Goal: Information Seeking & Learning: Understand process/instructions

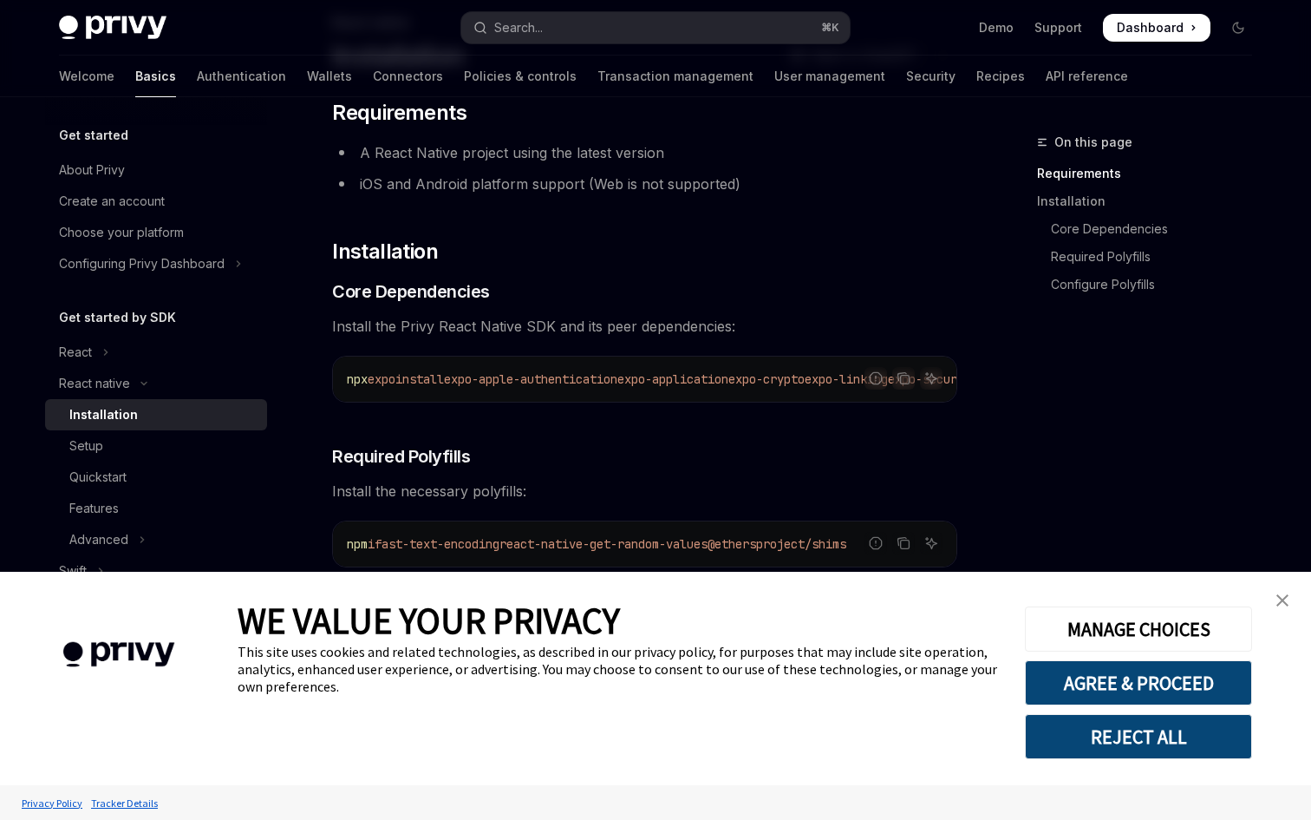
click at [1284, 594] on img "close banner" at bounding box center [1283, 600] width 12 height 12
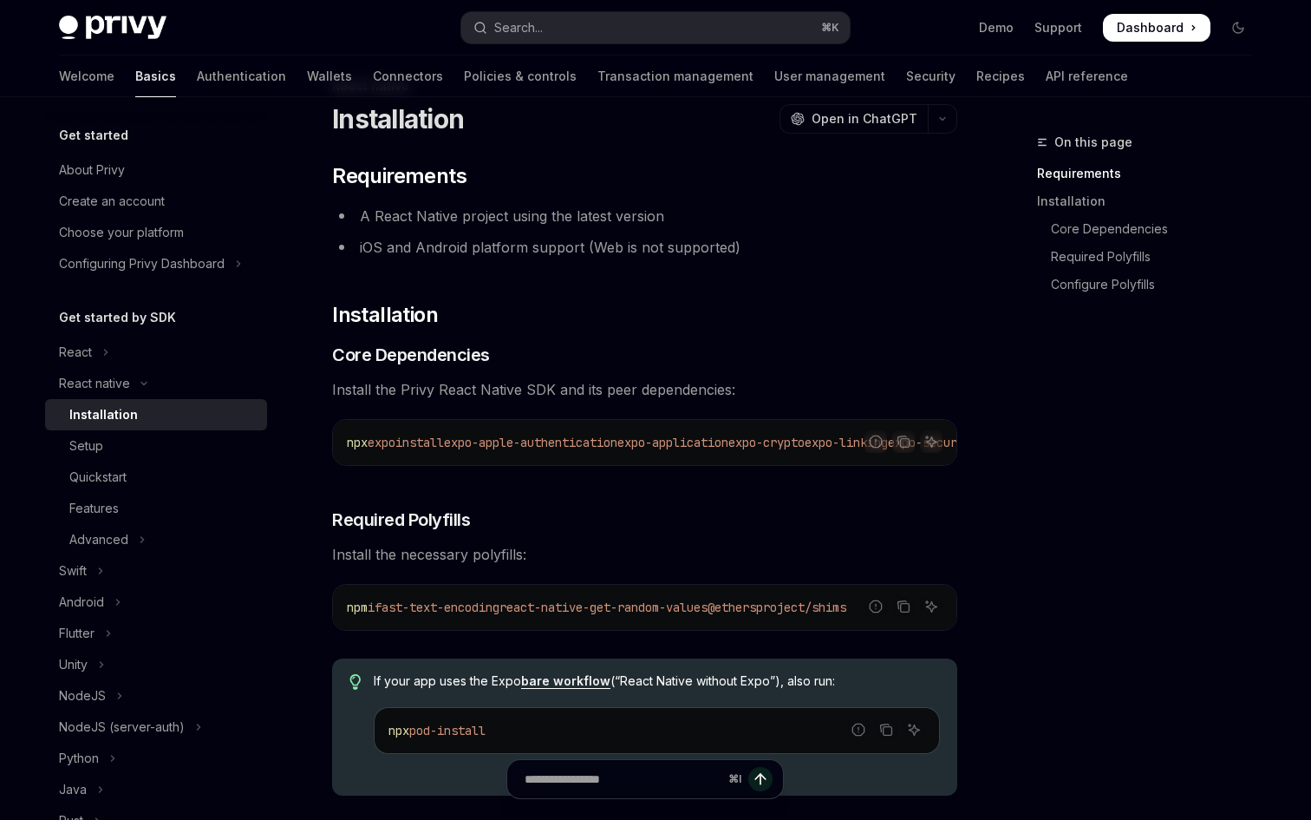
scroll to position [62, 0]
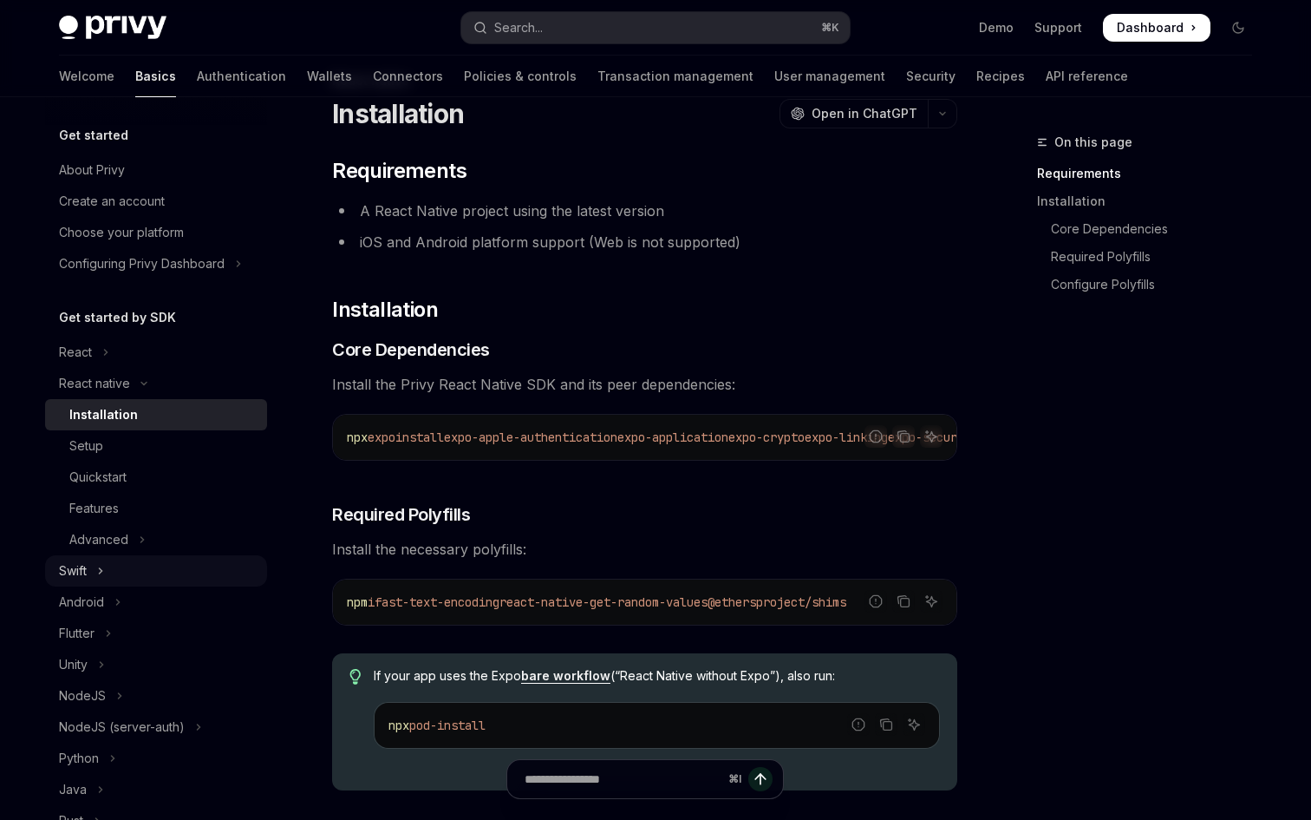
click at [113, 570] on button "Swift" at bounding box center [156, 570] width 222 height 31
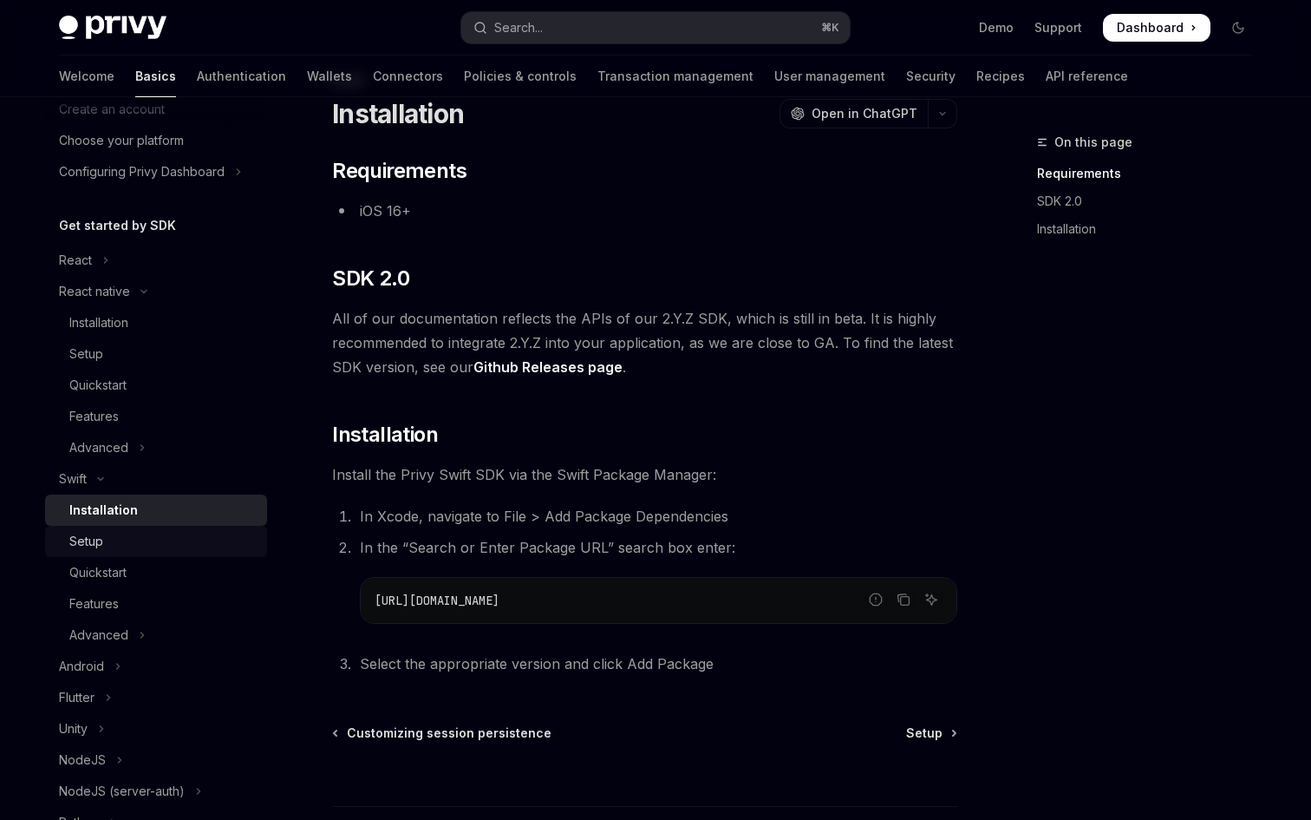
scroll to position [141, 0]
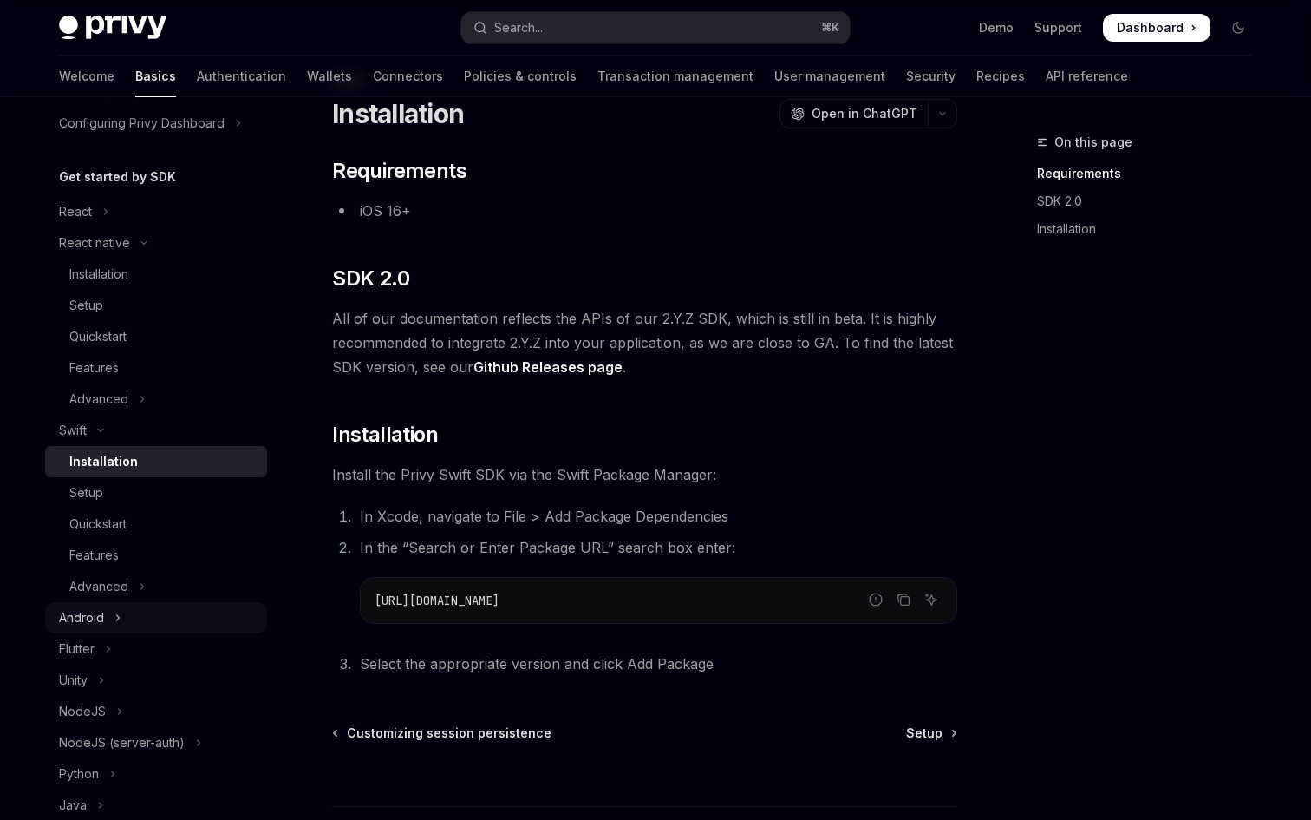
click at [176, 610] on button "Android" at bounding box center [156, 617] width 222 height 31
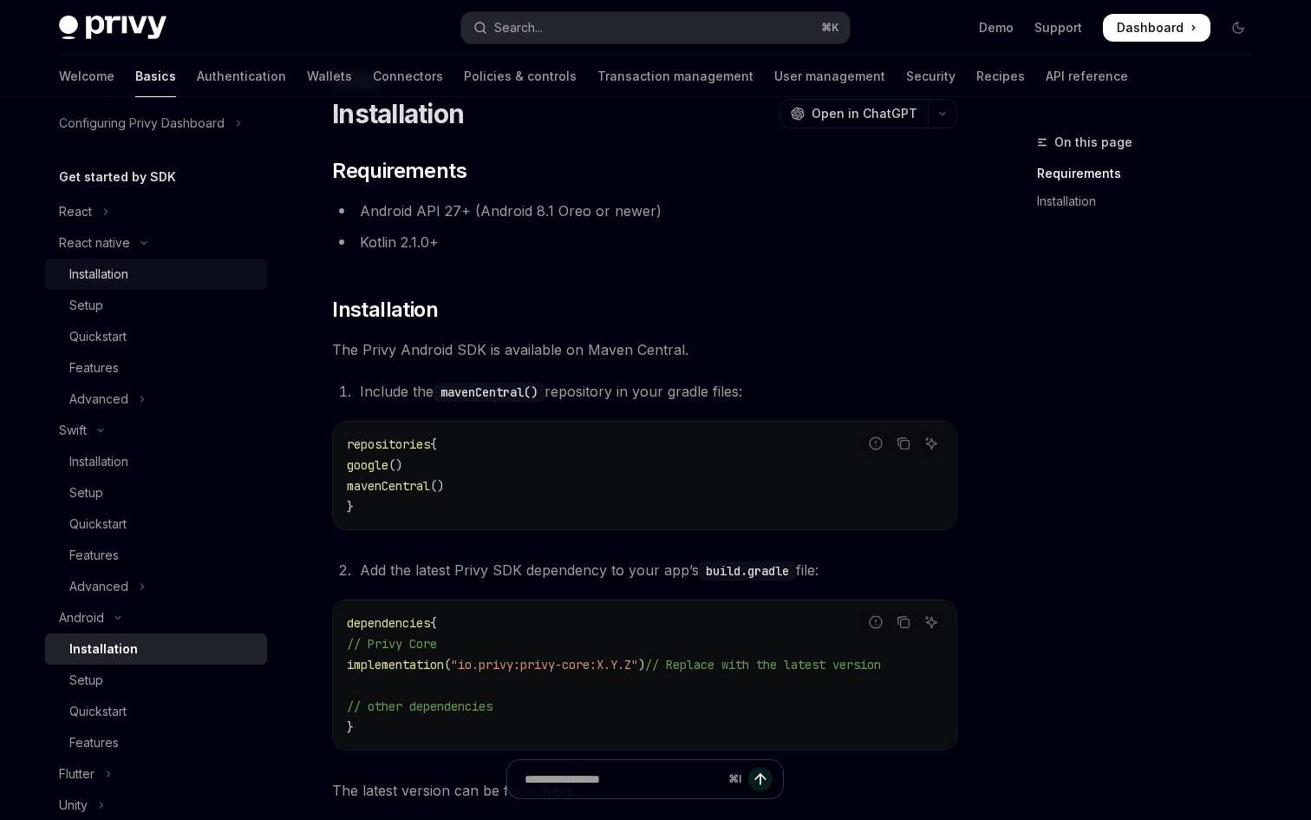
click at [191, 278] on div "Installation" at bounding box center [162, 274] width 187 height 21
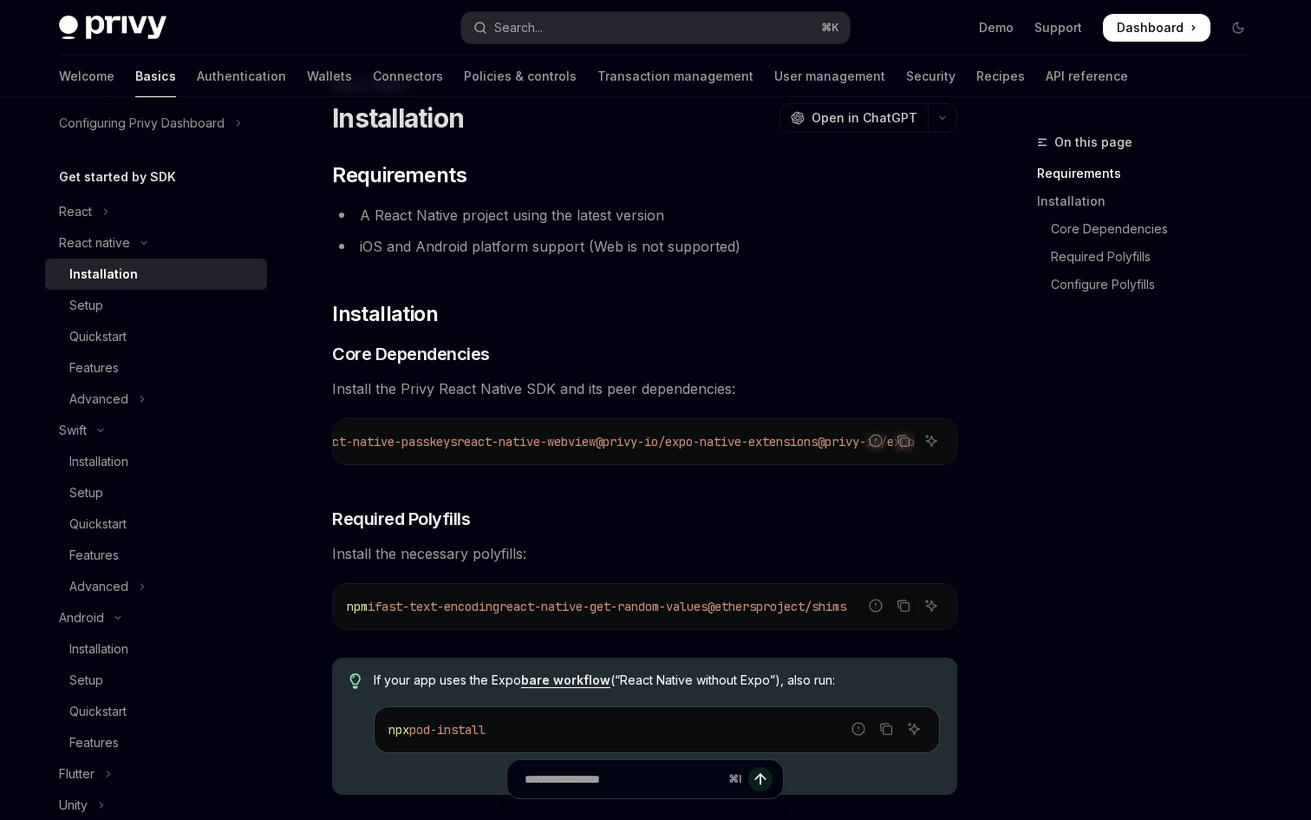
scroll to position [0, 962]
click at [710, 390] on span "Install the Privy React Native SDK and its peer dependencies:" at bounding box center [644, 388] width 625 height 24
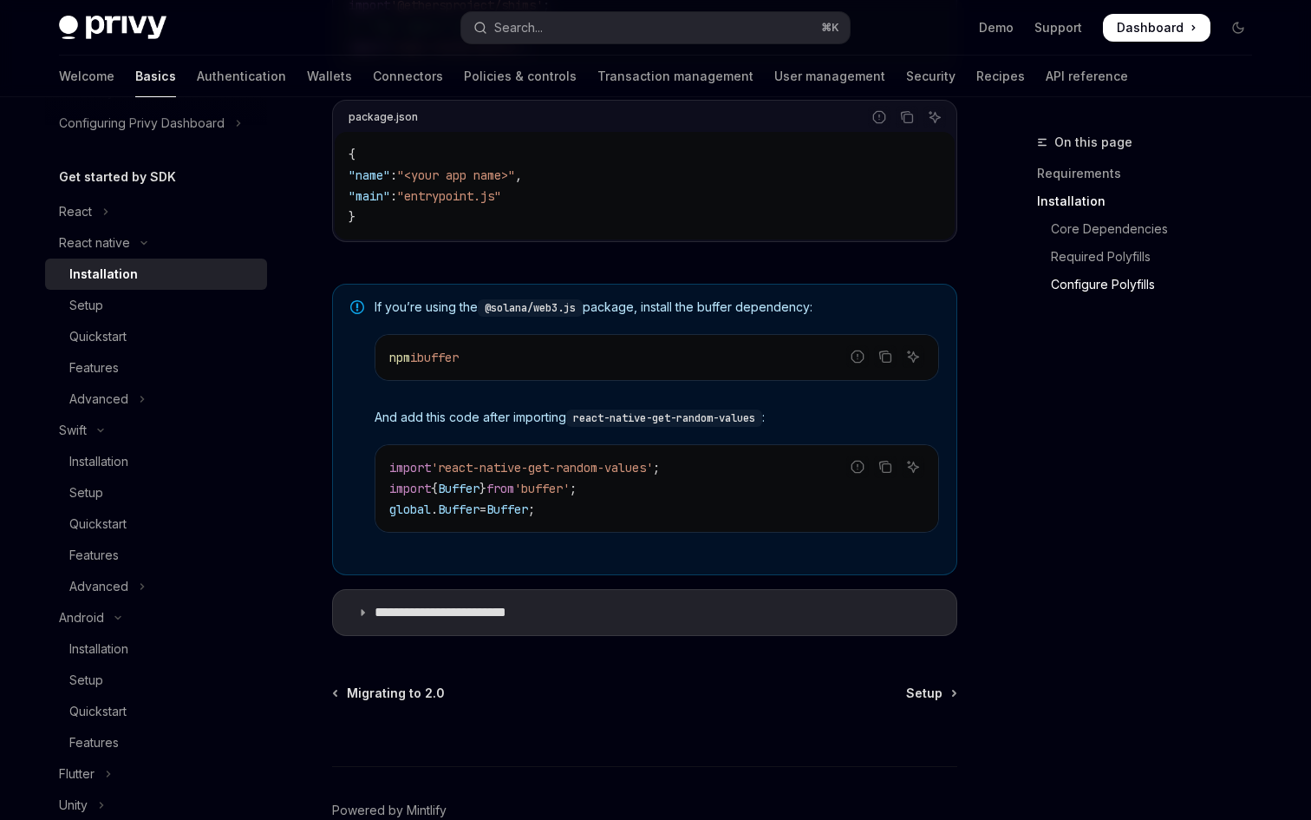
scroll to position [1246, 0]
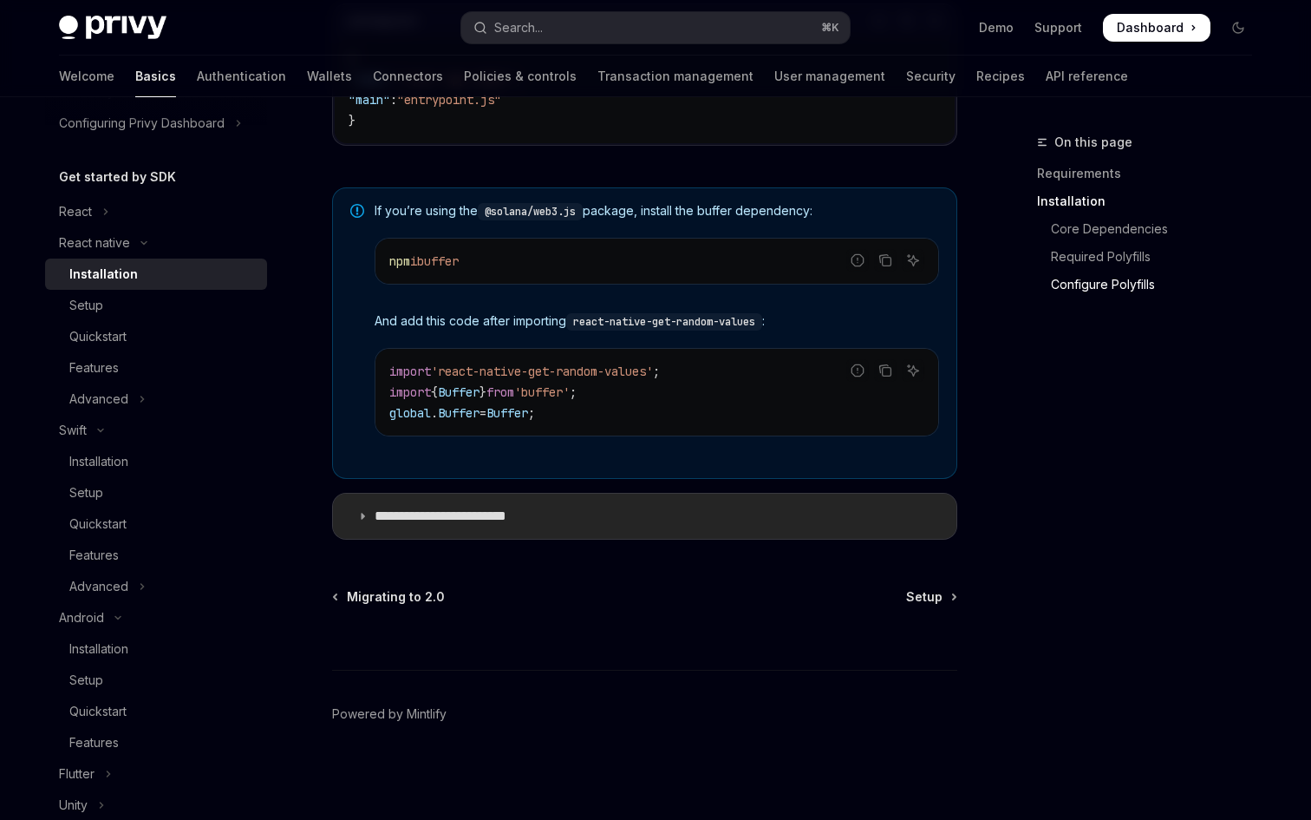
click at [728, 513] on summary "**********" at bounding box center [645, 516] width 624 height 45
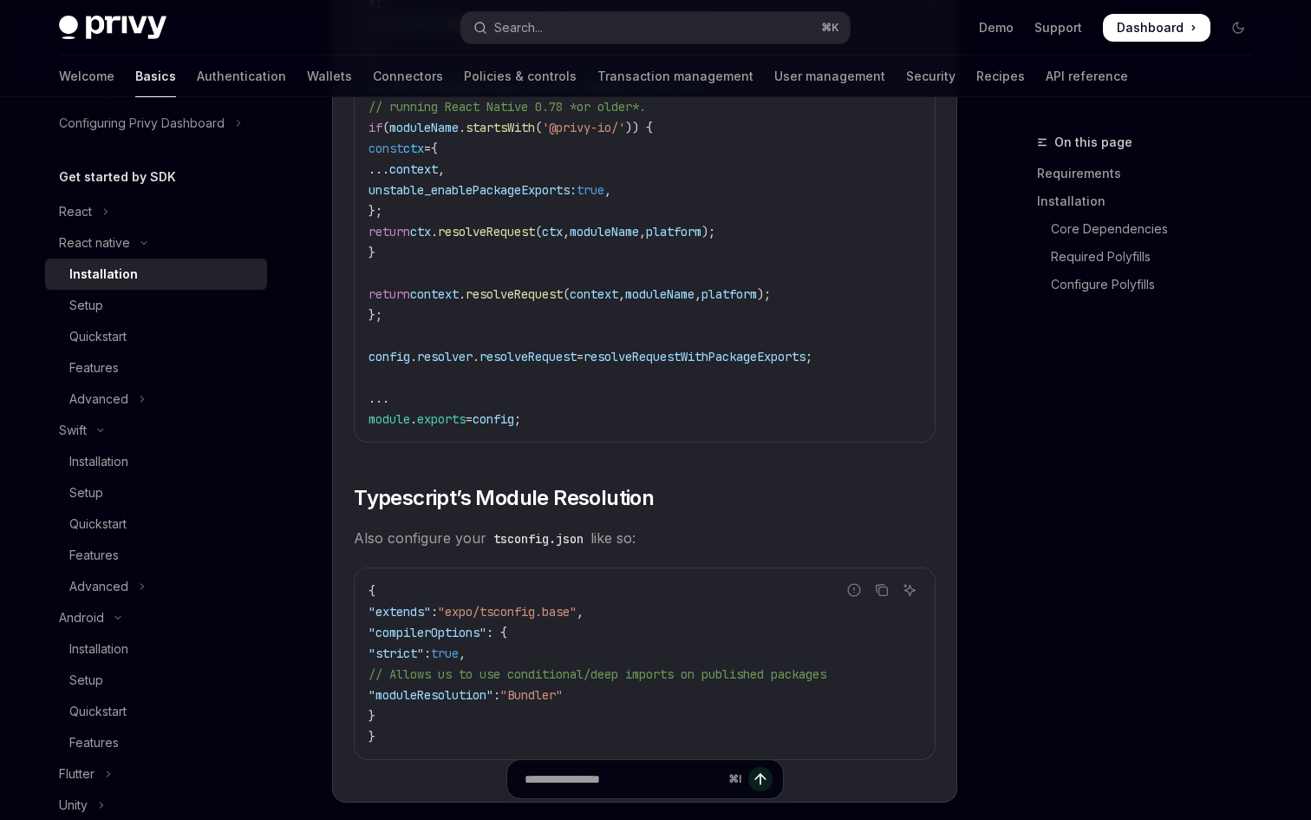
scroll to position [3103, 0]
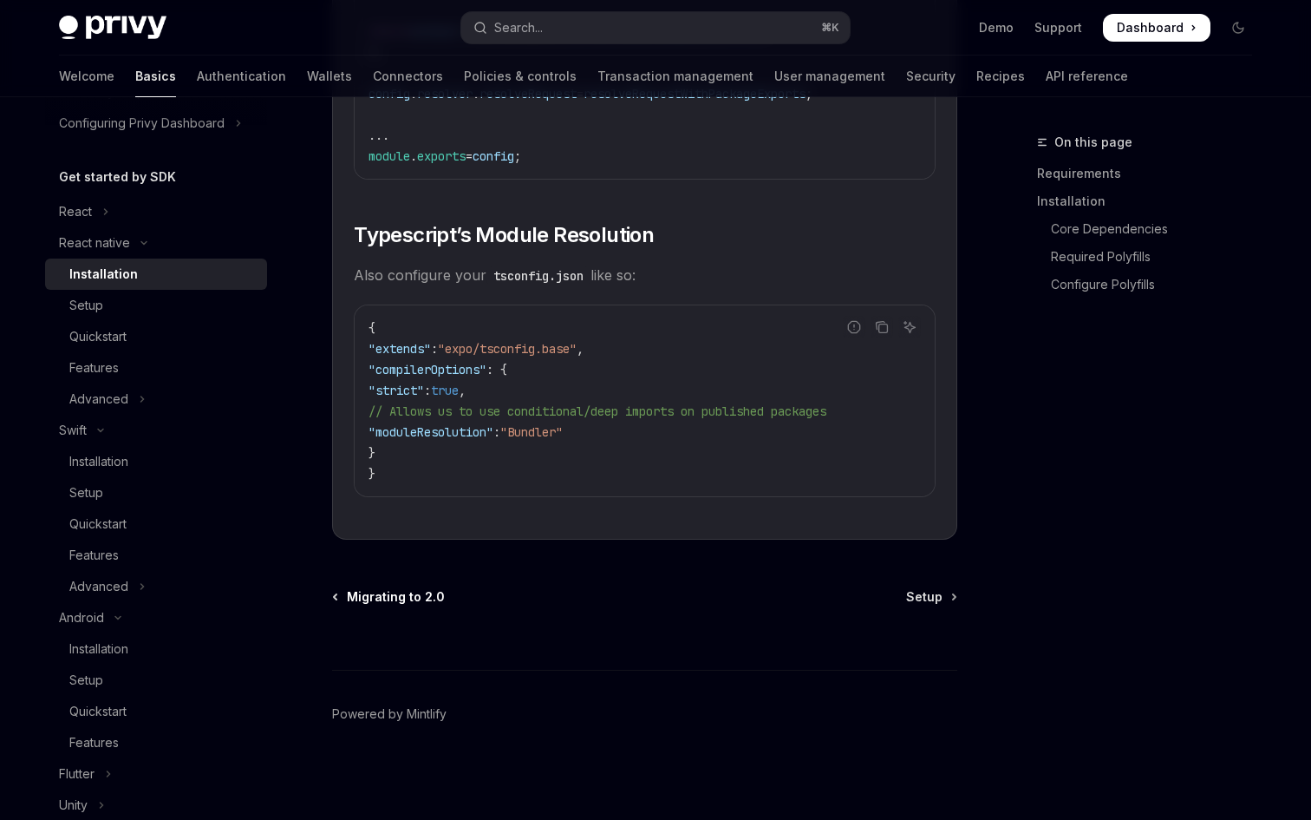
click at [419, 603] on span "Migrating to 2.0" at bounding box center [396, 596] width 98 height 17
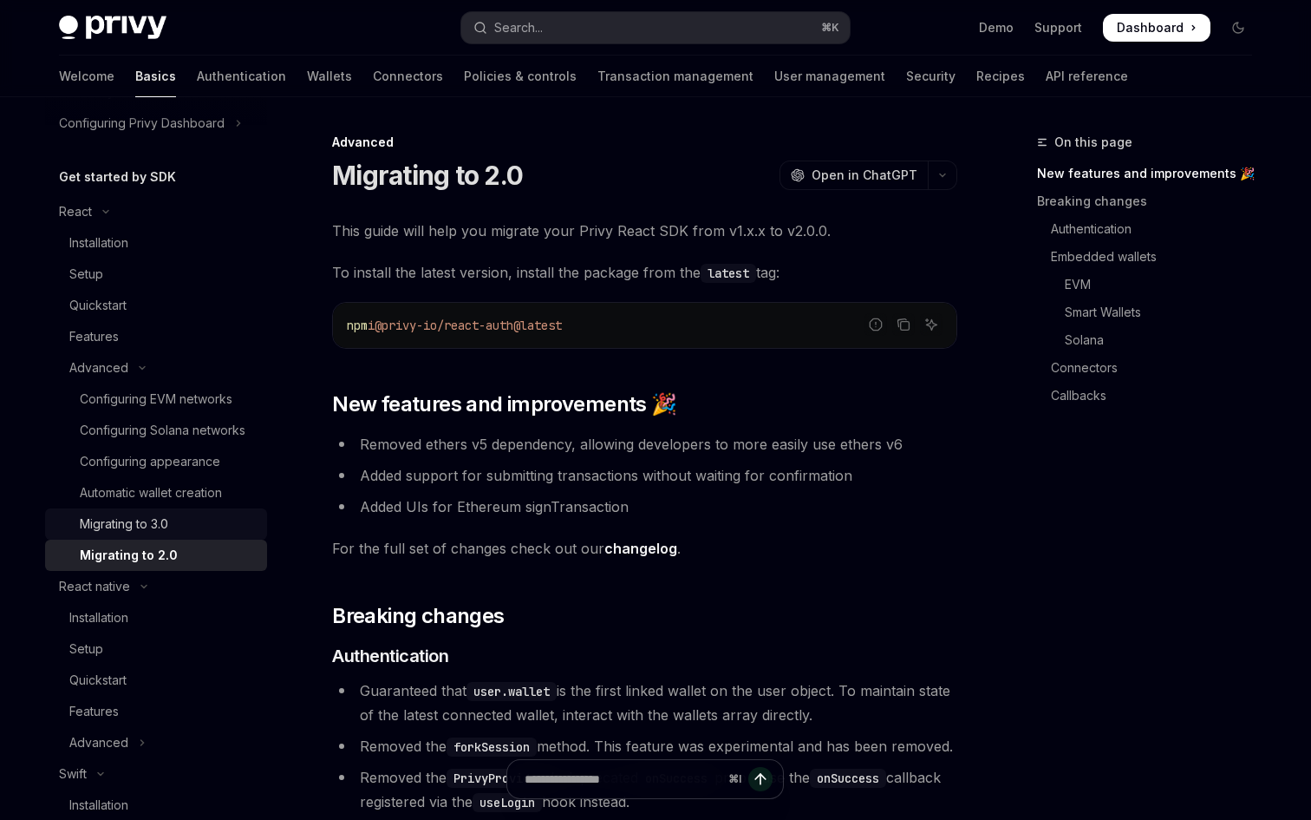
click at [158, 515] on div "Migrating to 3.0" at bounding box center [124, 523] width 88 height 21
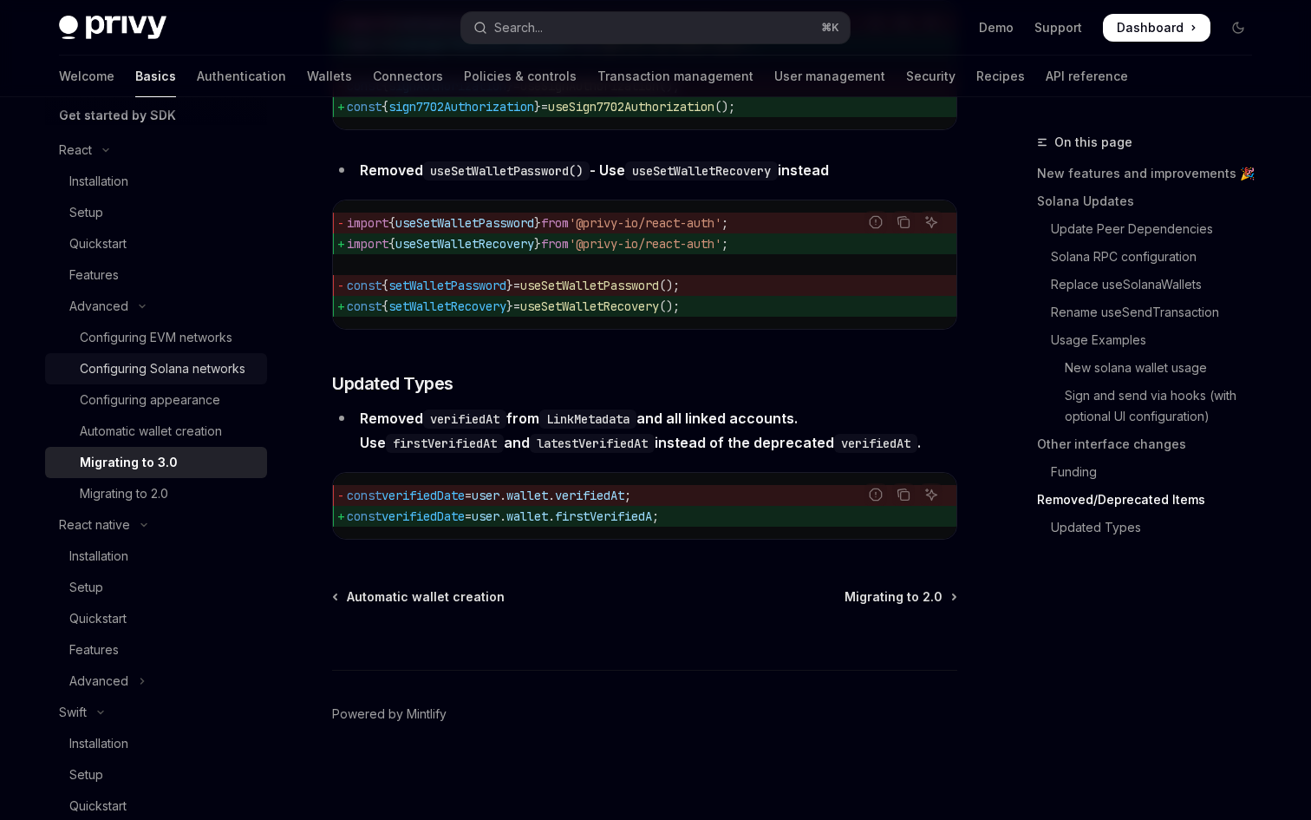
scroll to position [217, 0]
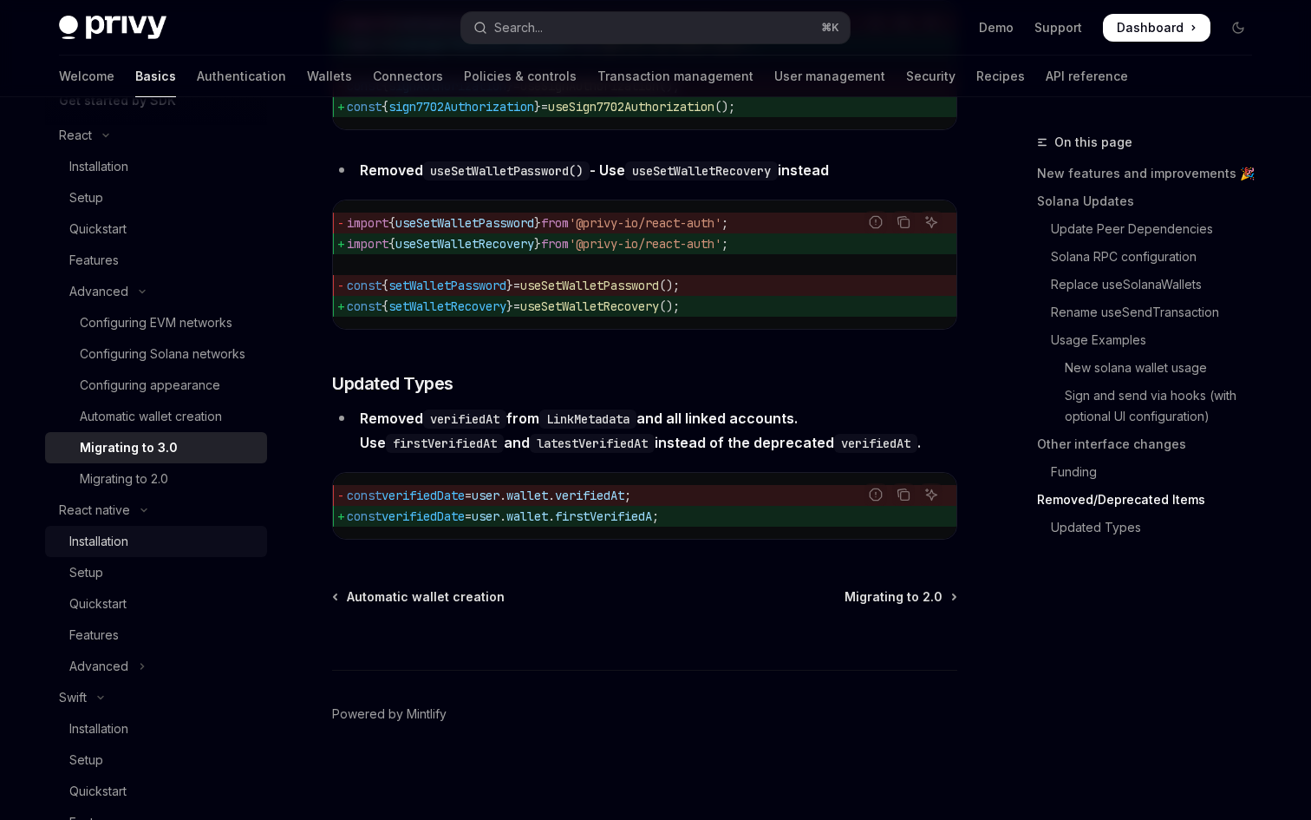
click at [141, 534] on div "Installation" at bounding box center [162, 541] width 187 height 21
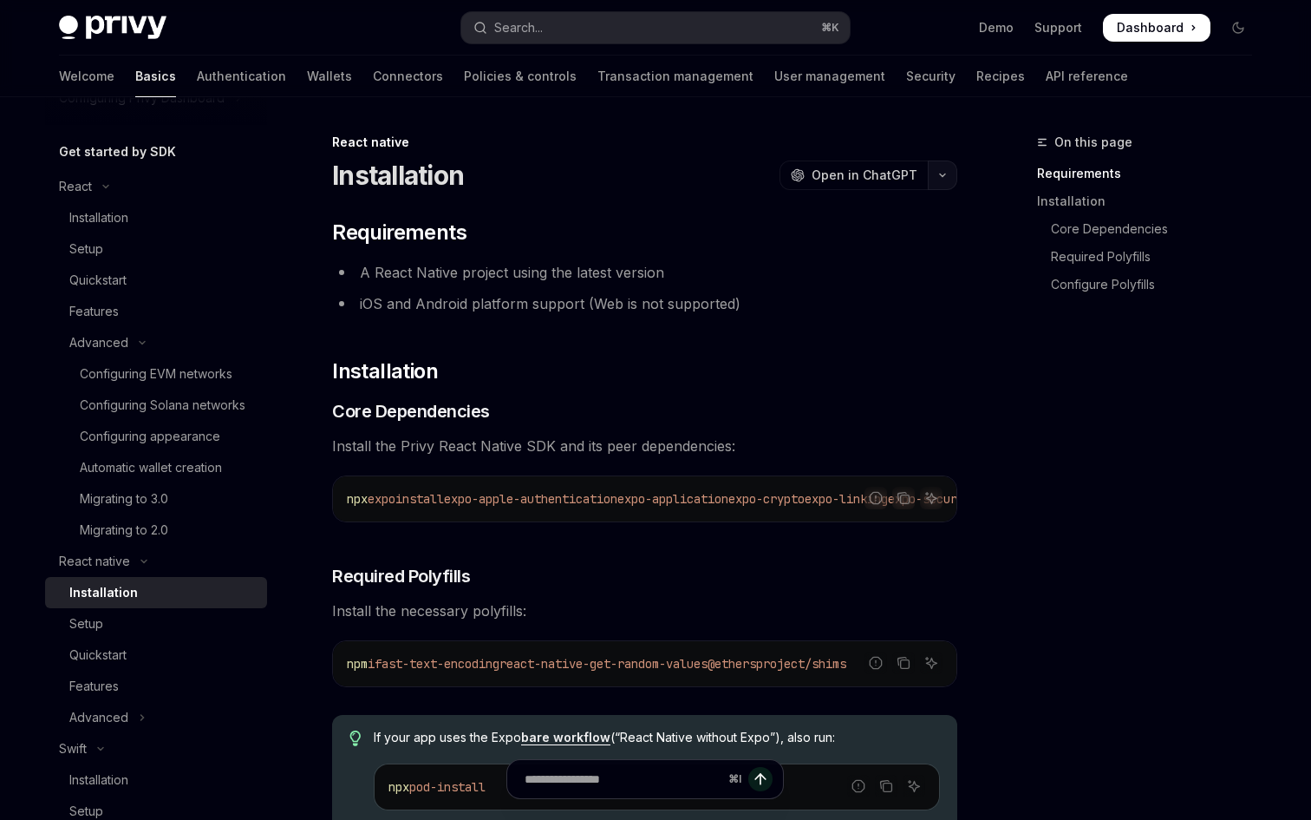
click at [939, 180] on button "button" at bounding box center [942, 174] width 29 height 29
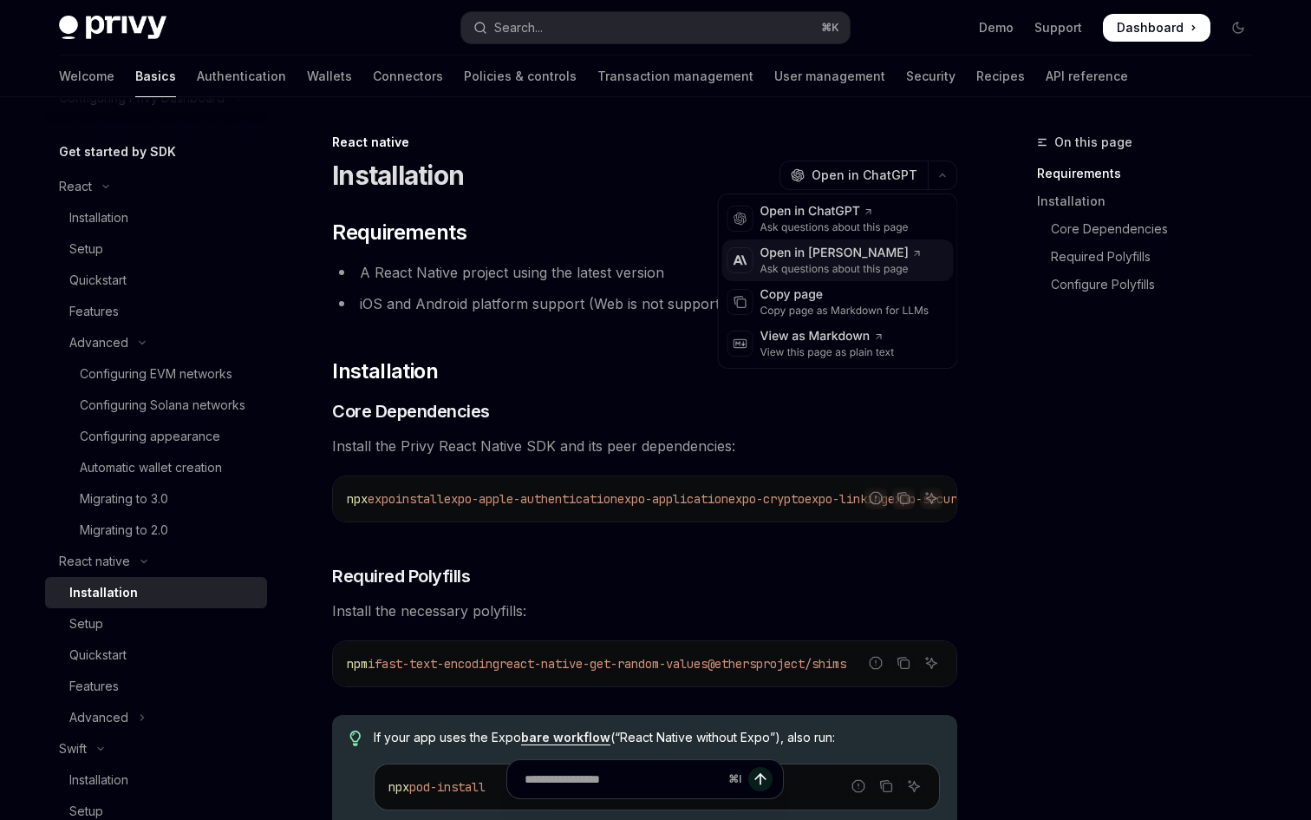
click at [906, 252] on div "Open in [PERSON_NAME]" at bounding box center [842, 253] width 162 height 17
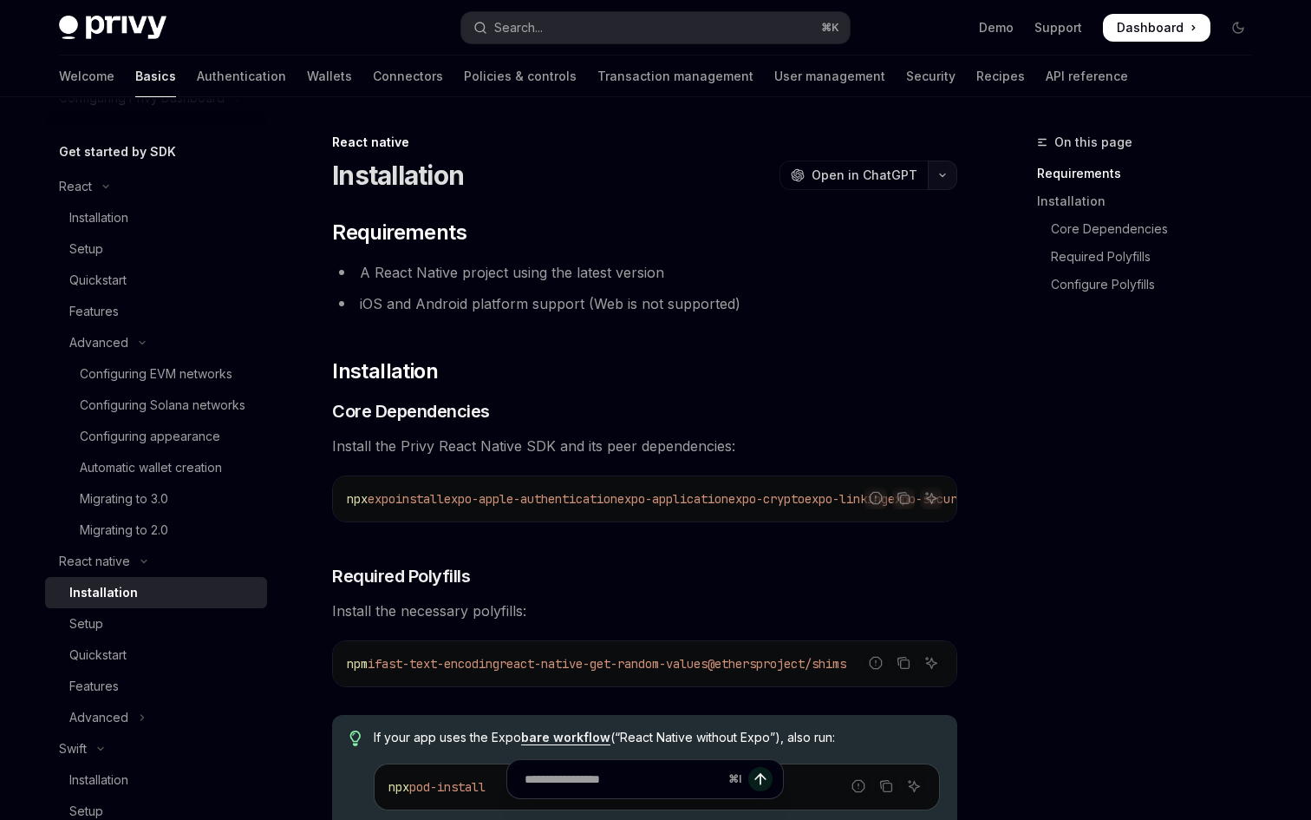
click at [938, 169] on button "button" at bounding box center [942, 174] width 29 height 29
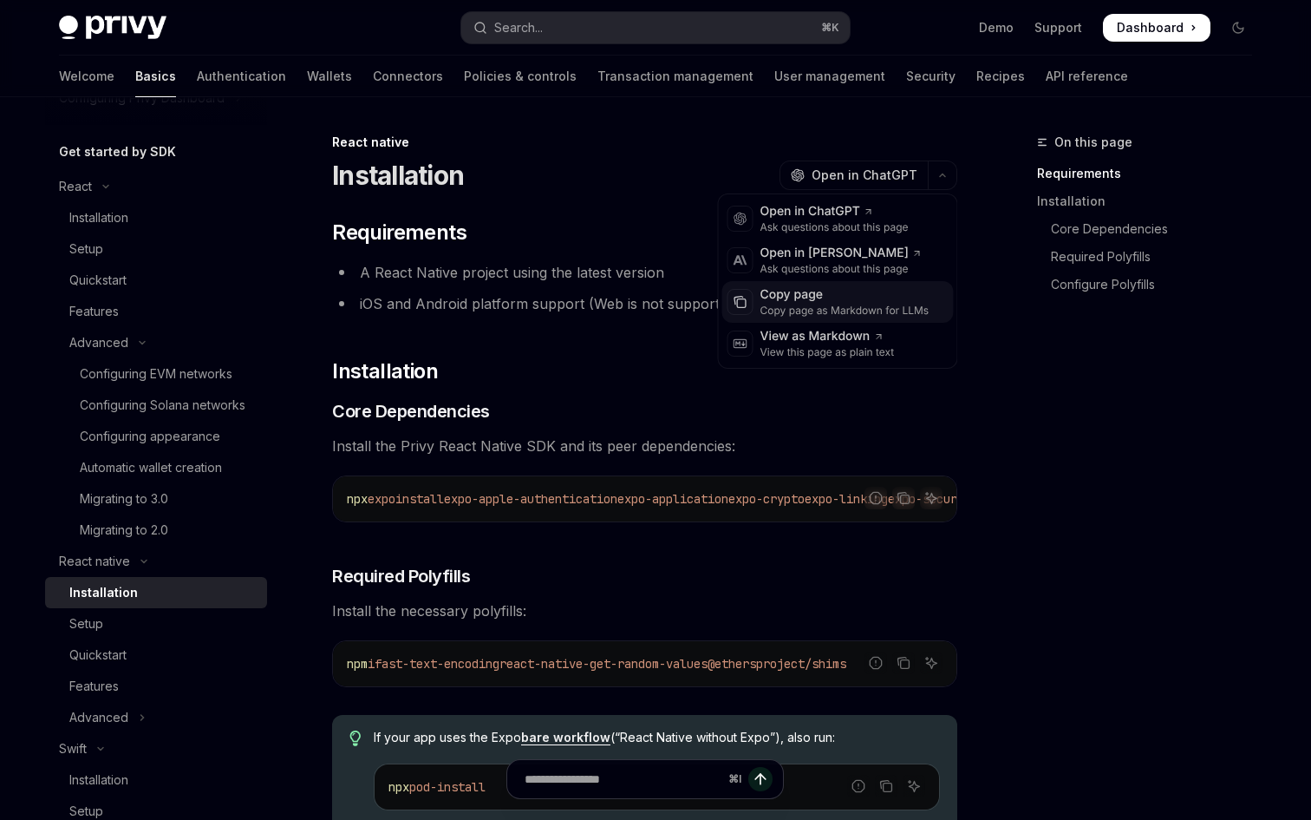
click at [814, 304] on div "Copy page as Markdown for LLMs" at bounding box center [845, 311] width 169 height 14
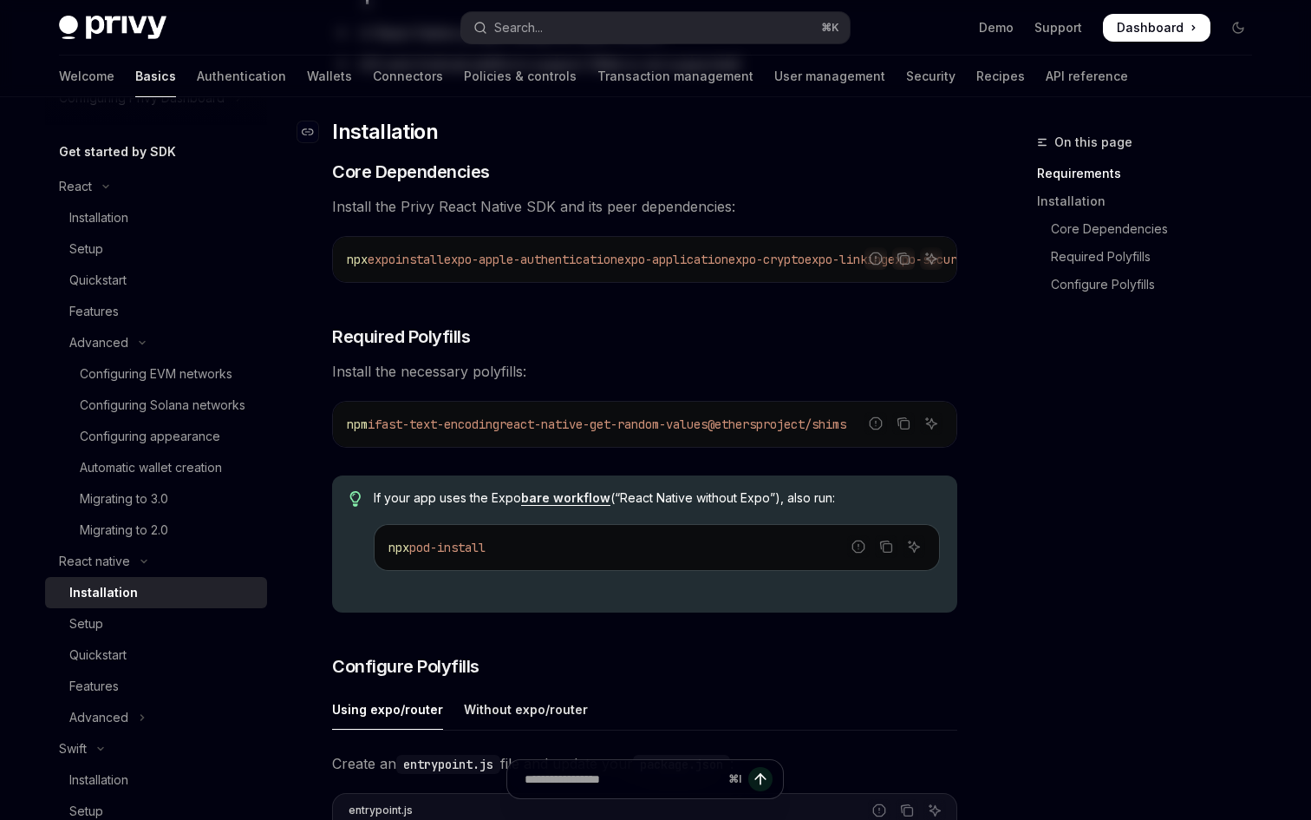
scroll to position [300, 0]
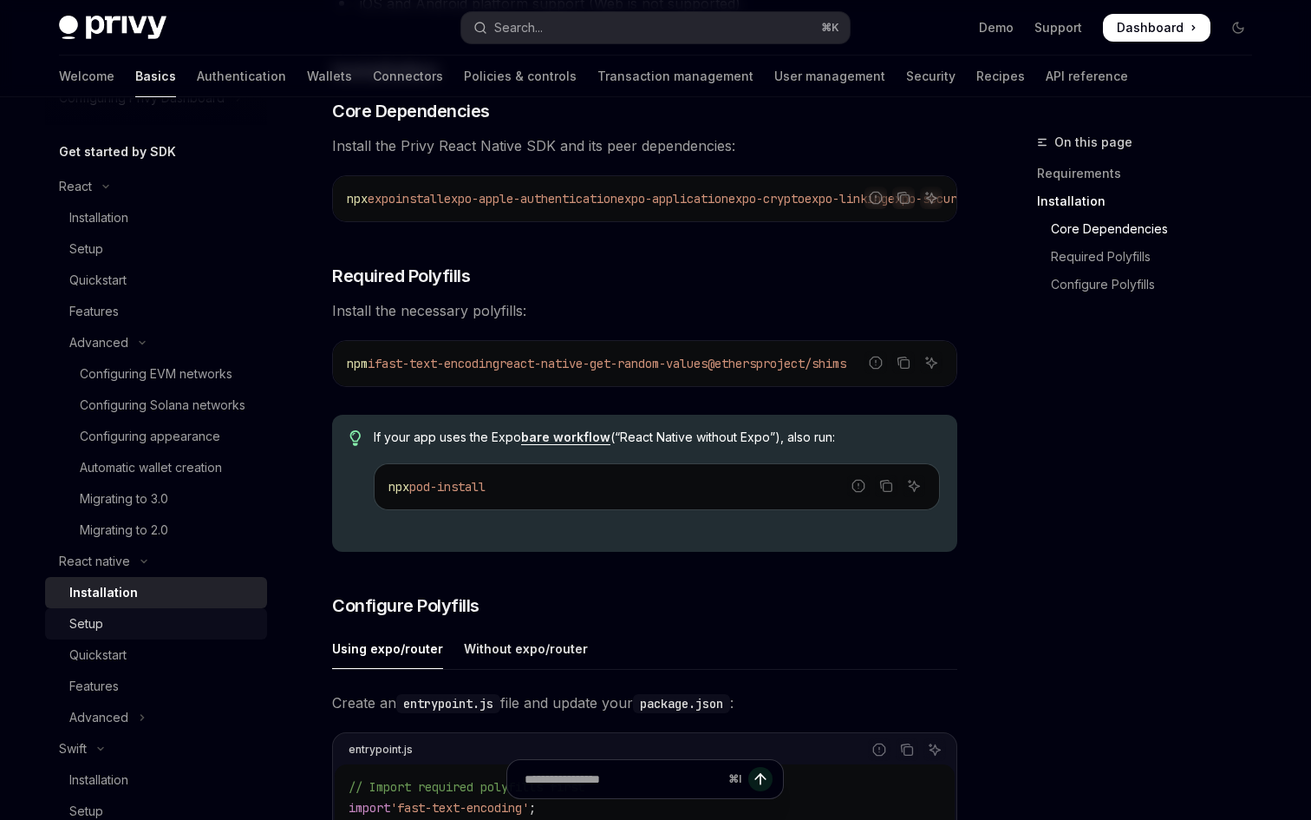
click at [135, 611] on link "Setup" at bounding box center [156, 623] width 222 height 31
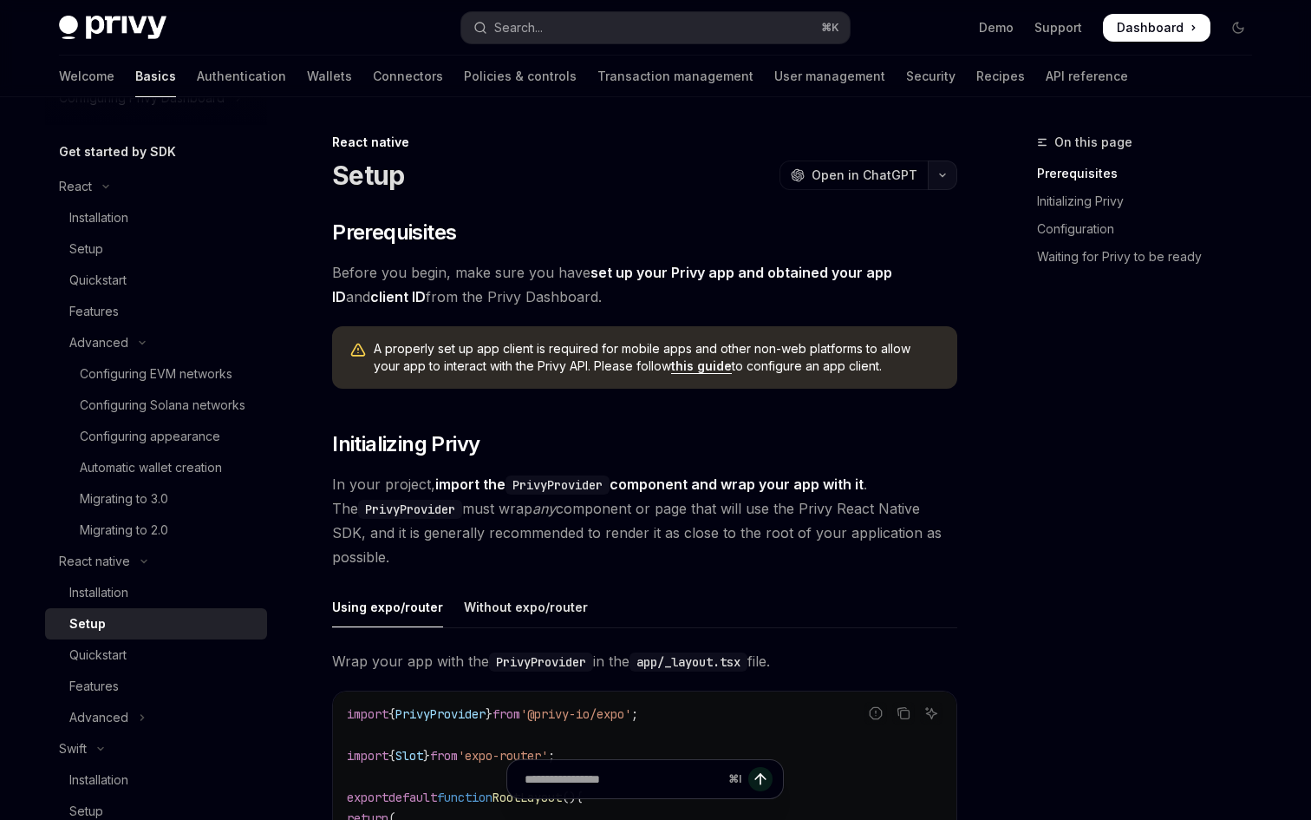
click at [942, 167] on button "button" at bounding box center [942, 174] width 29 height 29
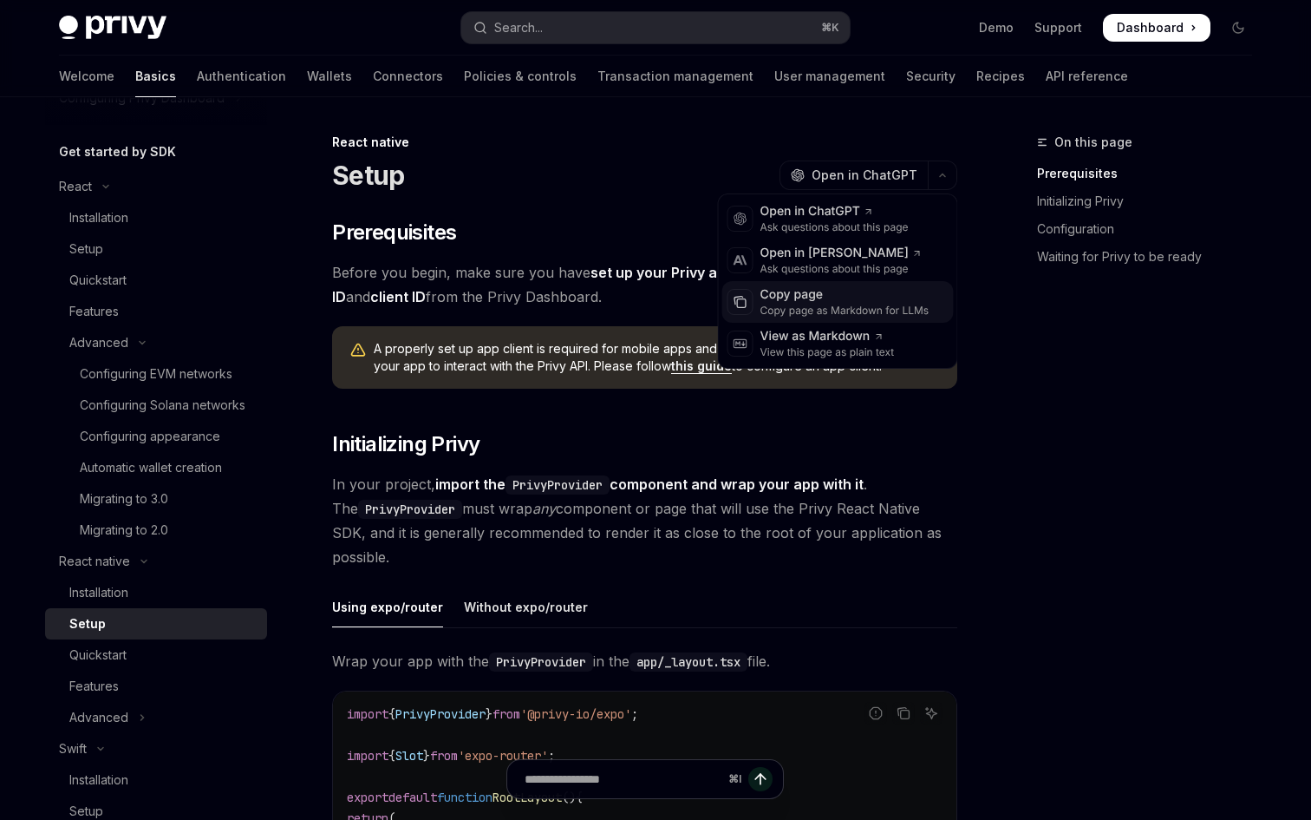
click at [864, 307] on div "Copy page as Markdown for LLMs" at bounding box center [845, 311] width 169 height 14
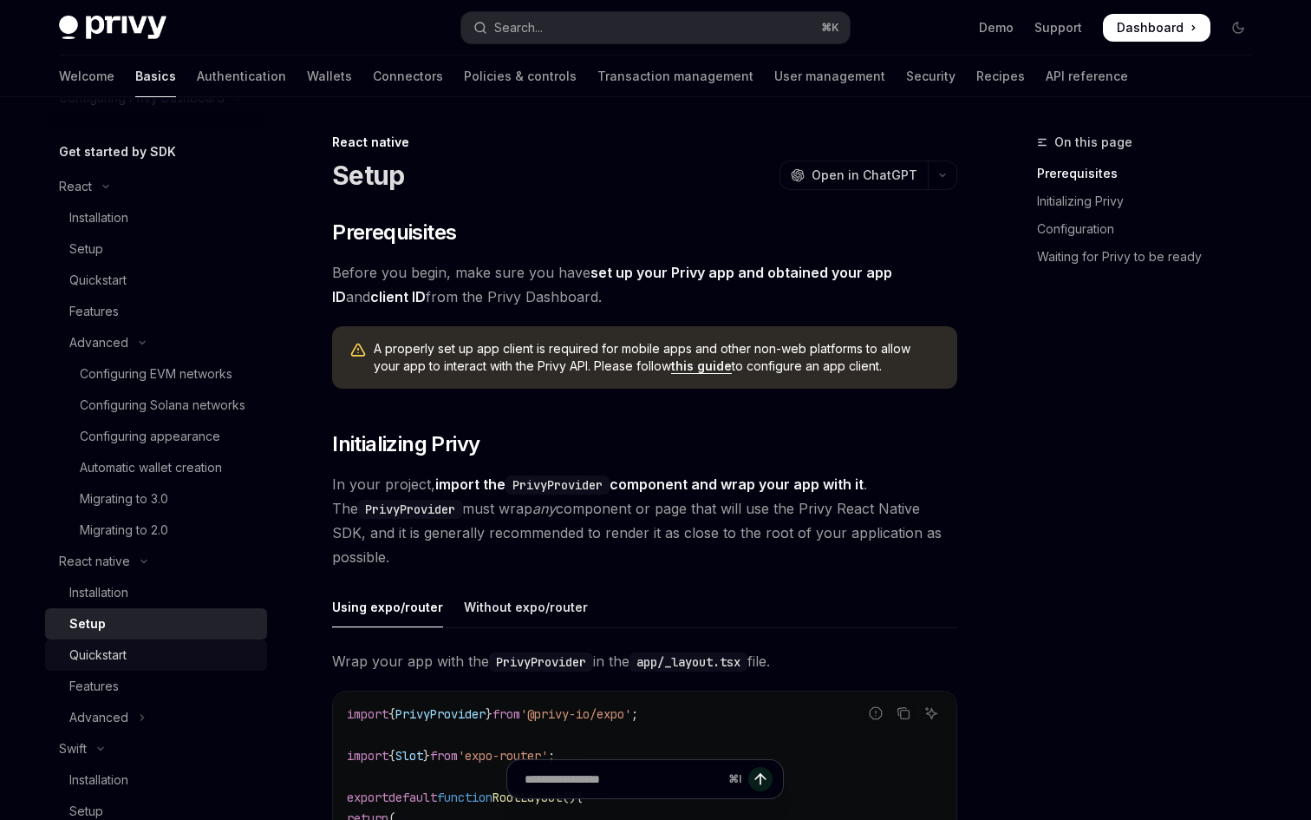
click at [132, 644] on link "Quickstart" at bounding box center [156, 654] width 222 height 31
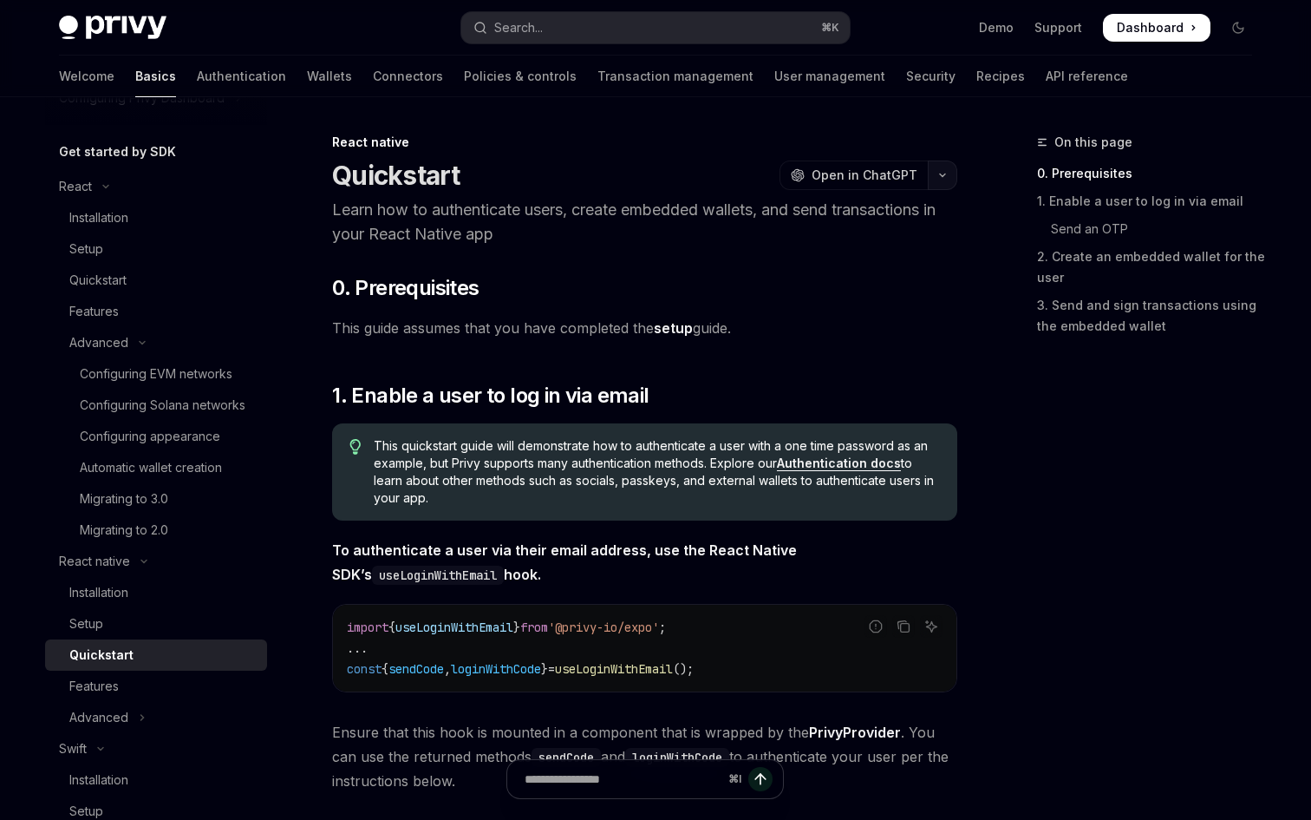
click at [941, 173] on icon "button" at bounding box center [942, 175] width 21 height 7
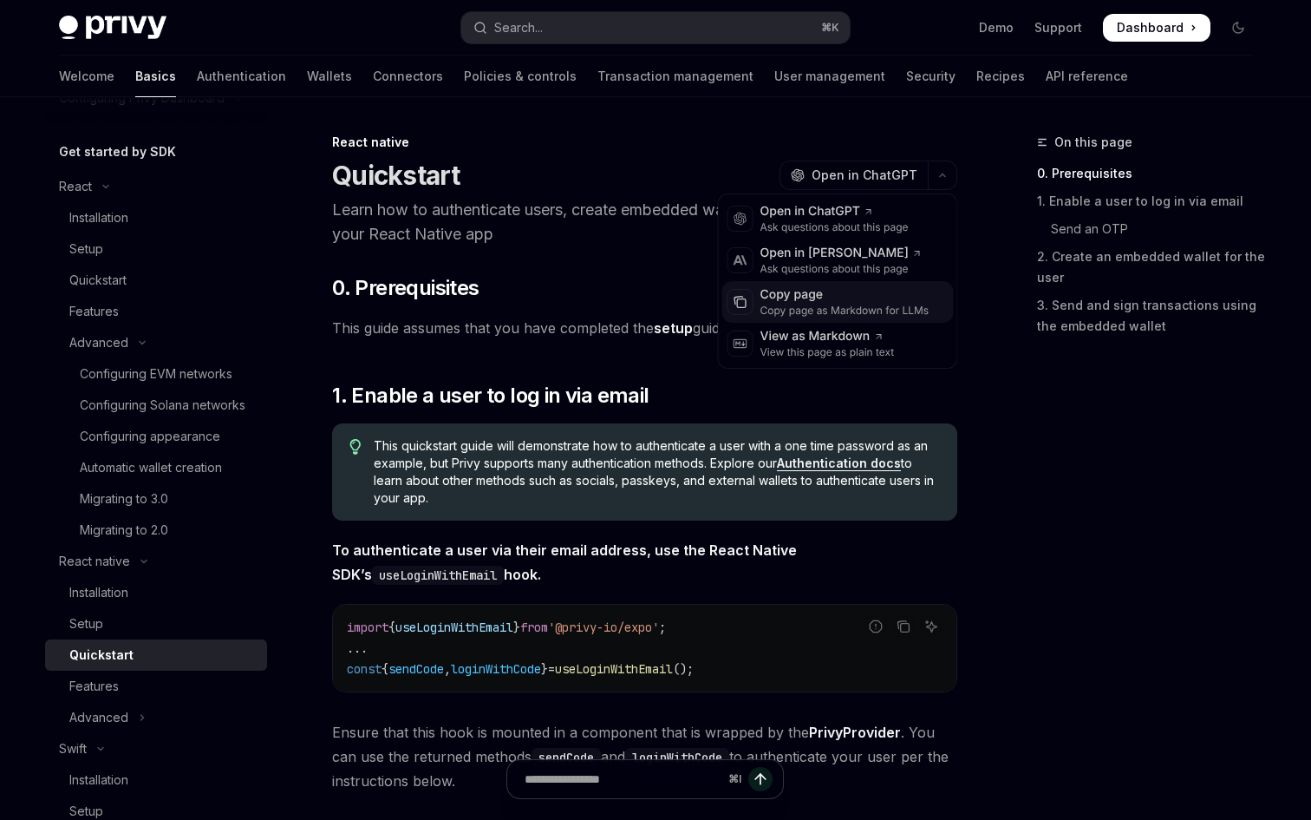
click at [860, 296] on div "Copy page" at bounding box center [845, 294] width 169 height 17
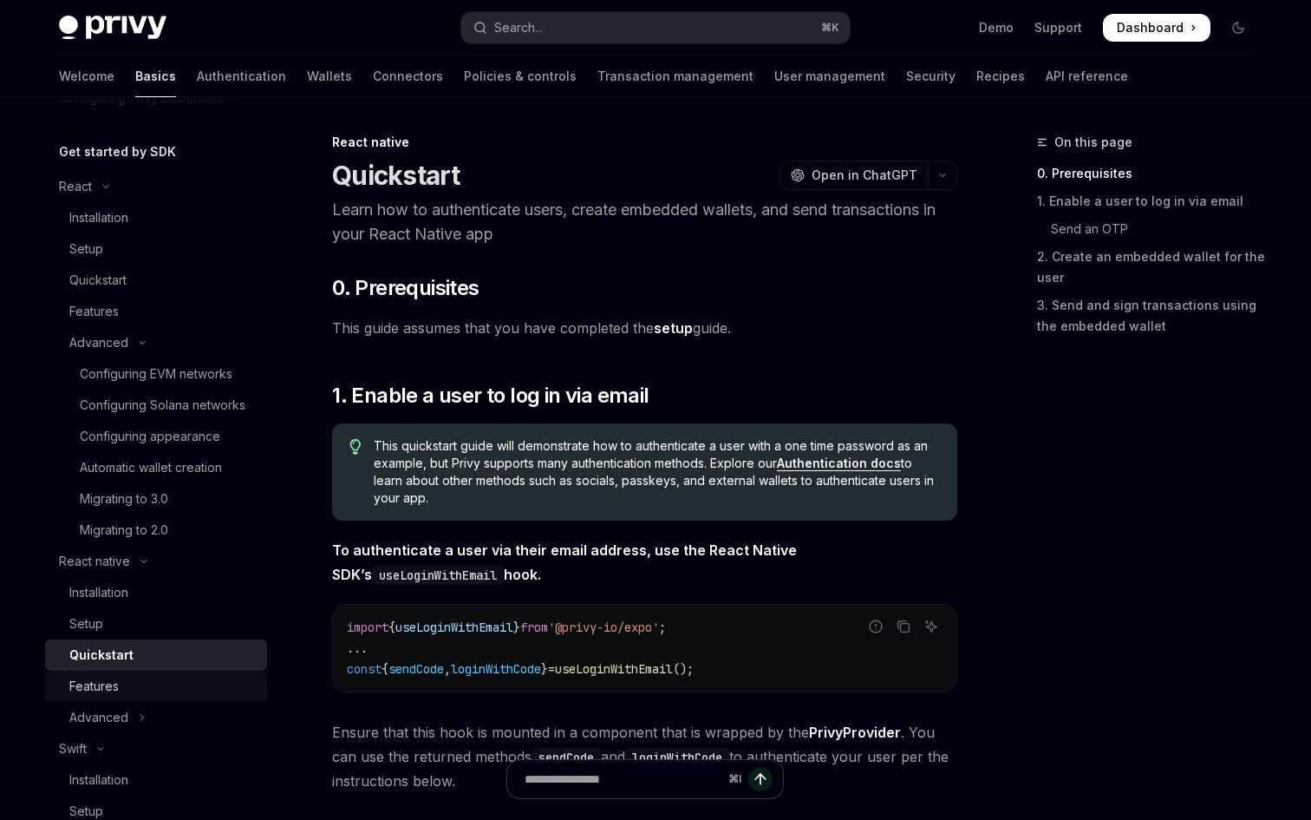
click at [134, 681] on div "Features" at bounding box center [162, 686] width 187 height 21
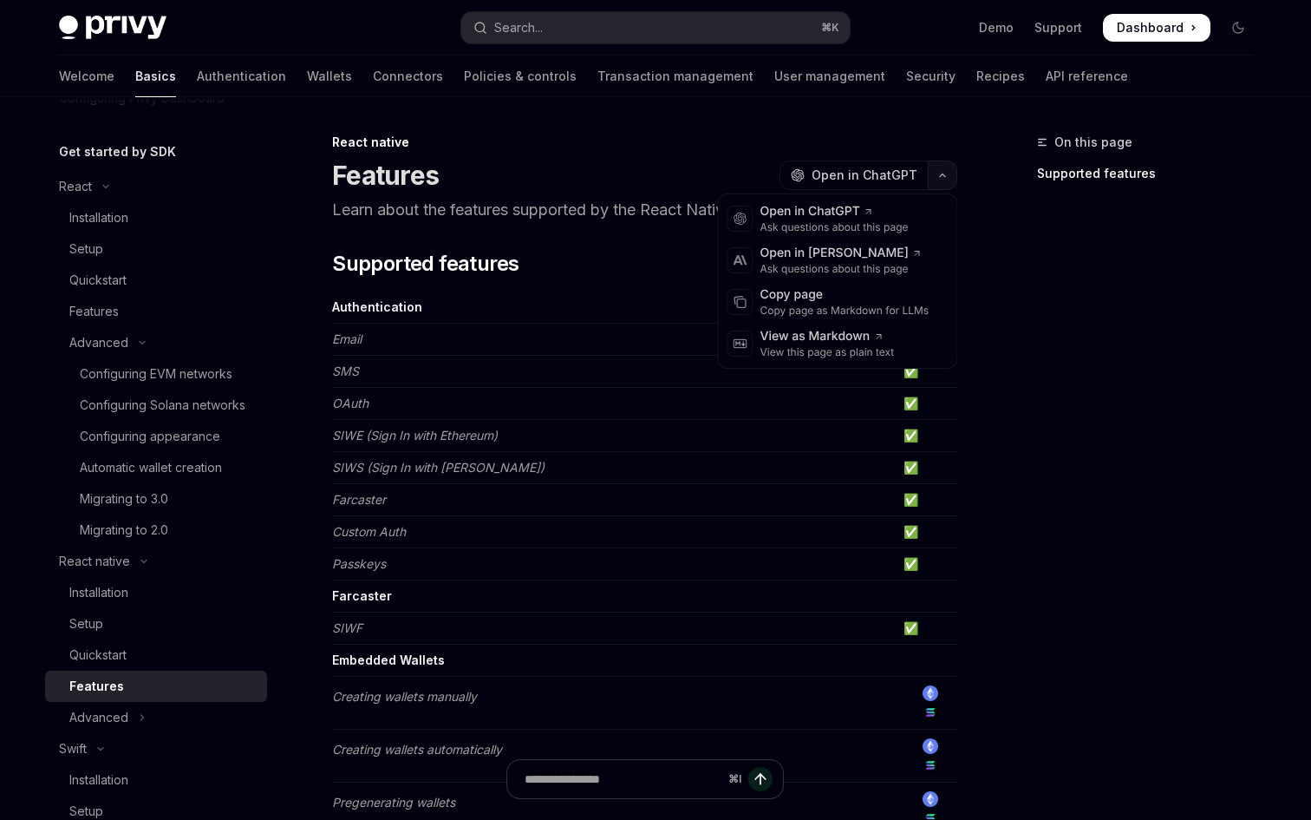
click at [942, 173] on icon "button" at bounding box center [942, 175] width 21 height 7
click at [836, 289] on div "Copy page" at bounding box center [845, 294] width 169 height 17
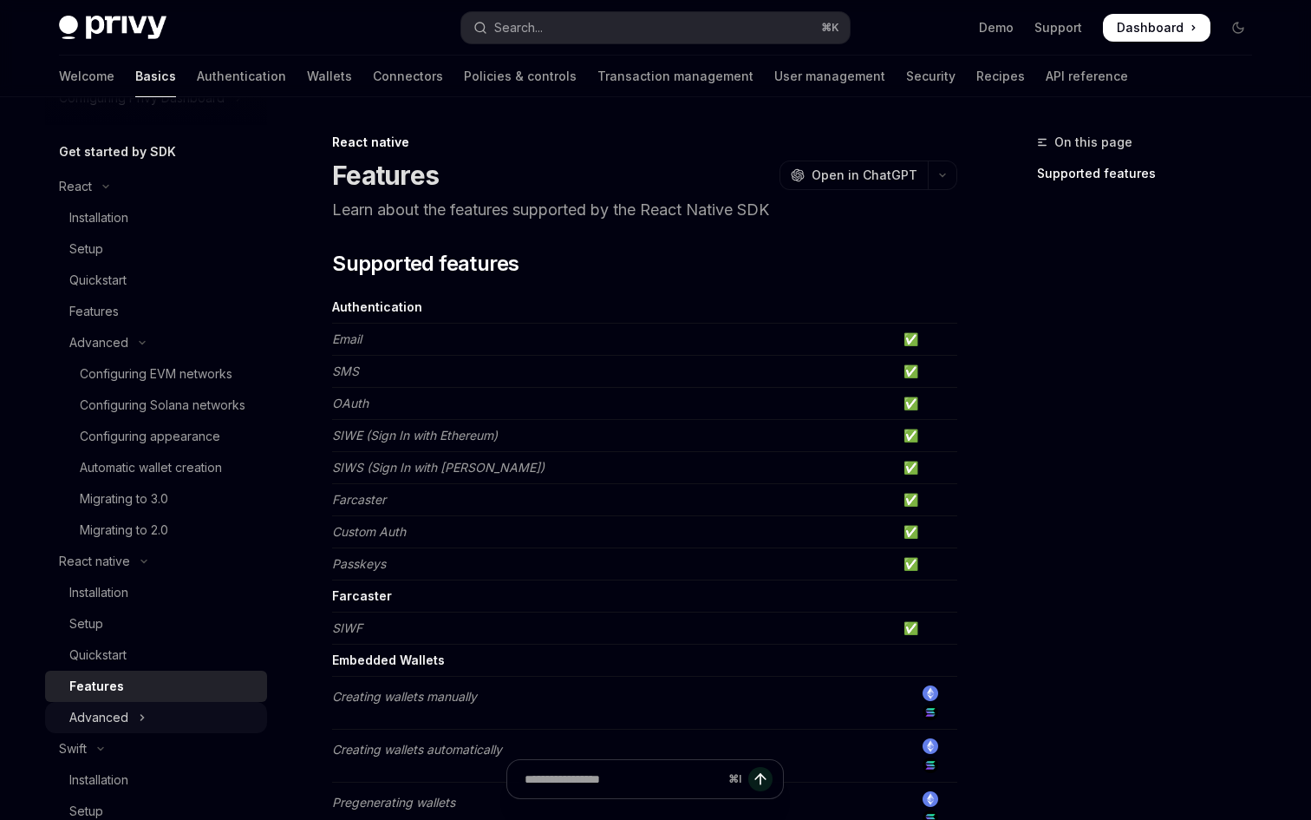
click at [127, 711] on div "Advanced" at bounding box center [98, 717] width 59 height 21
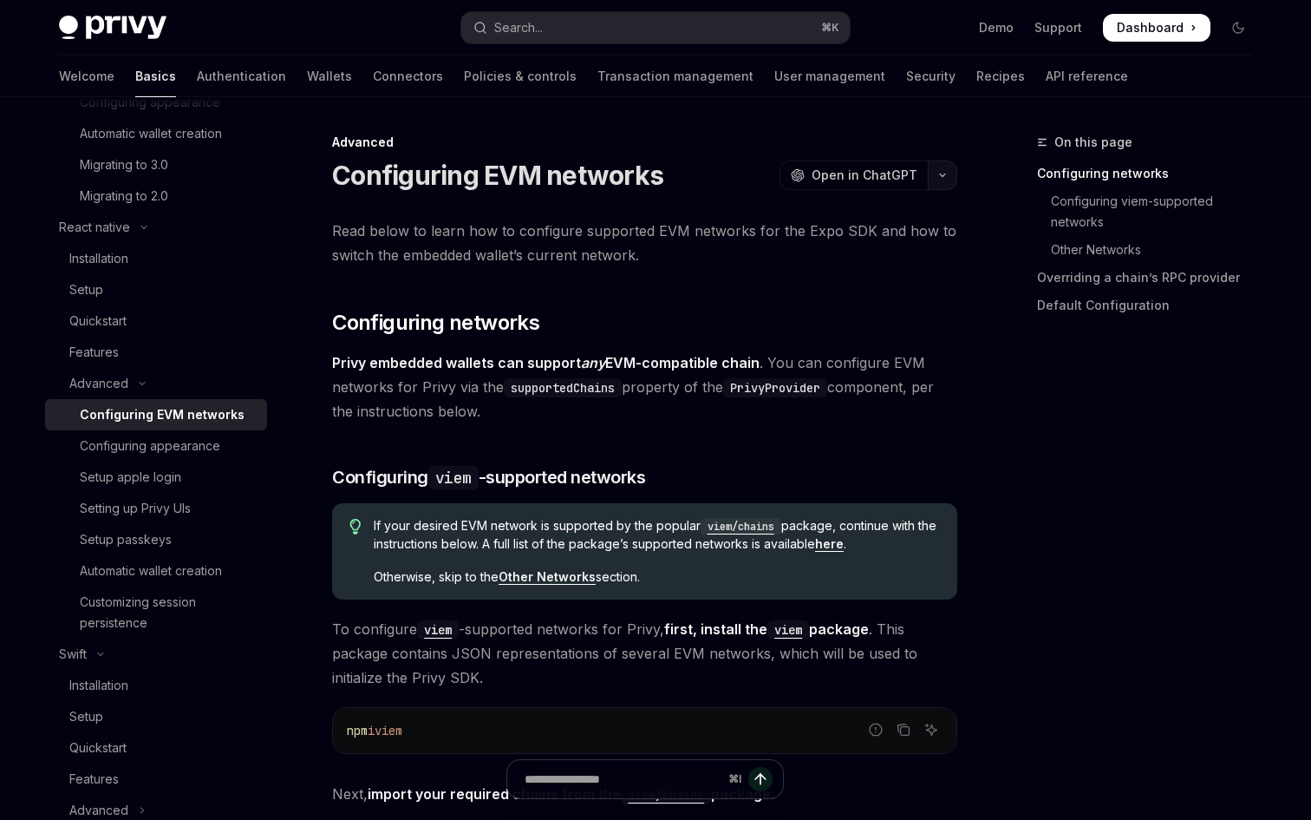
click at [938, 180] on button "button" at bounding box center [942, 174] width 29 height 29
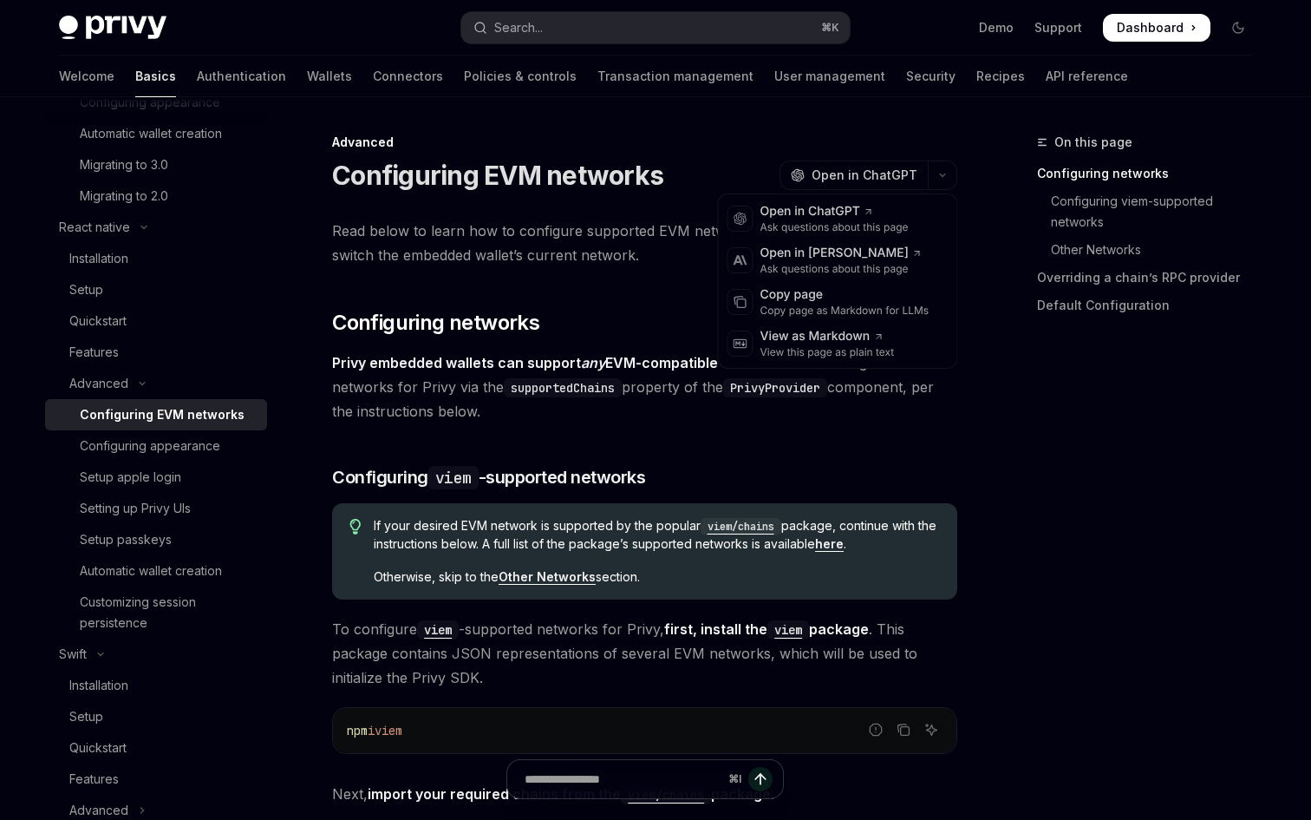
click at [464, 257] on span "Read below to learn how to configure supported EVM networks for the Expo SDK an…" at bounding box center [644, 243] width 625 height 49
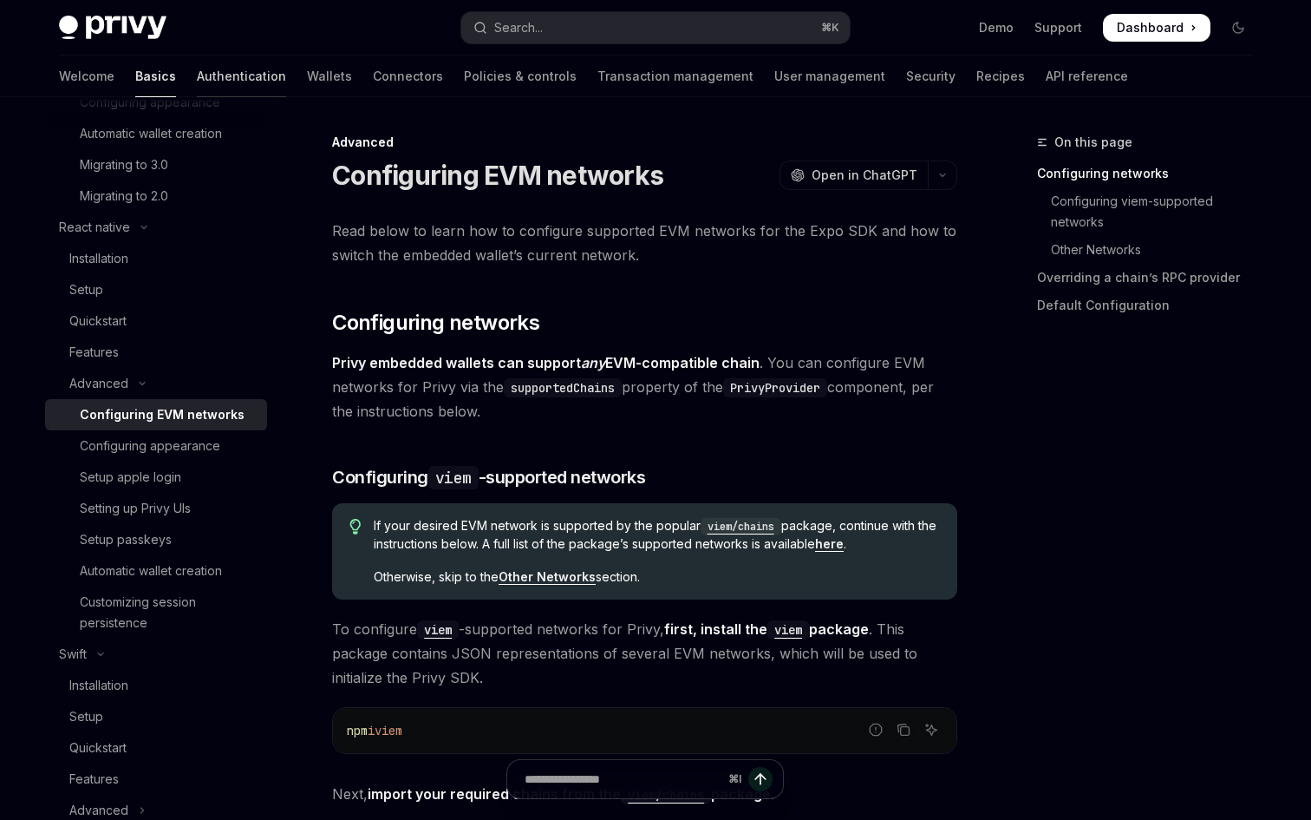
click at [197, 80] on link "Authentication" at bounding box center [241, 77] width 89 height 42
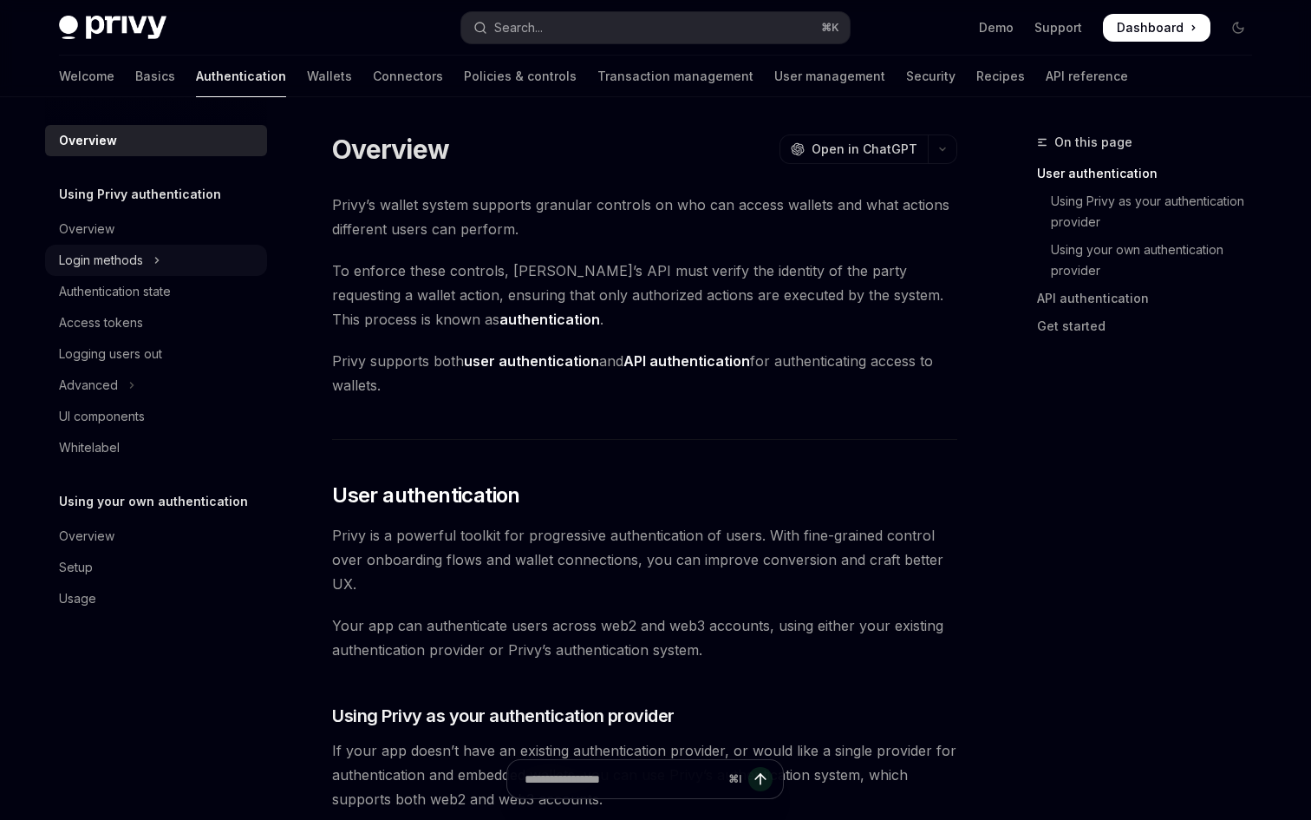
click at [175, 260] on button "Login methods" at bounding box center [156, 260] width 222 height 31
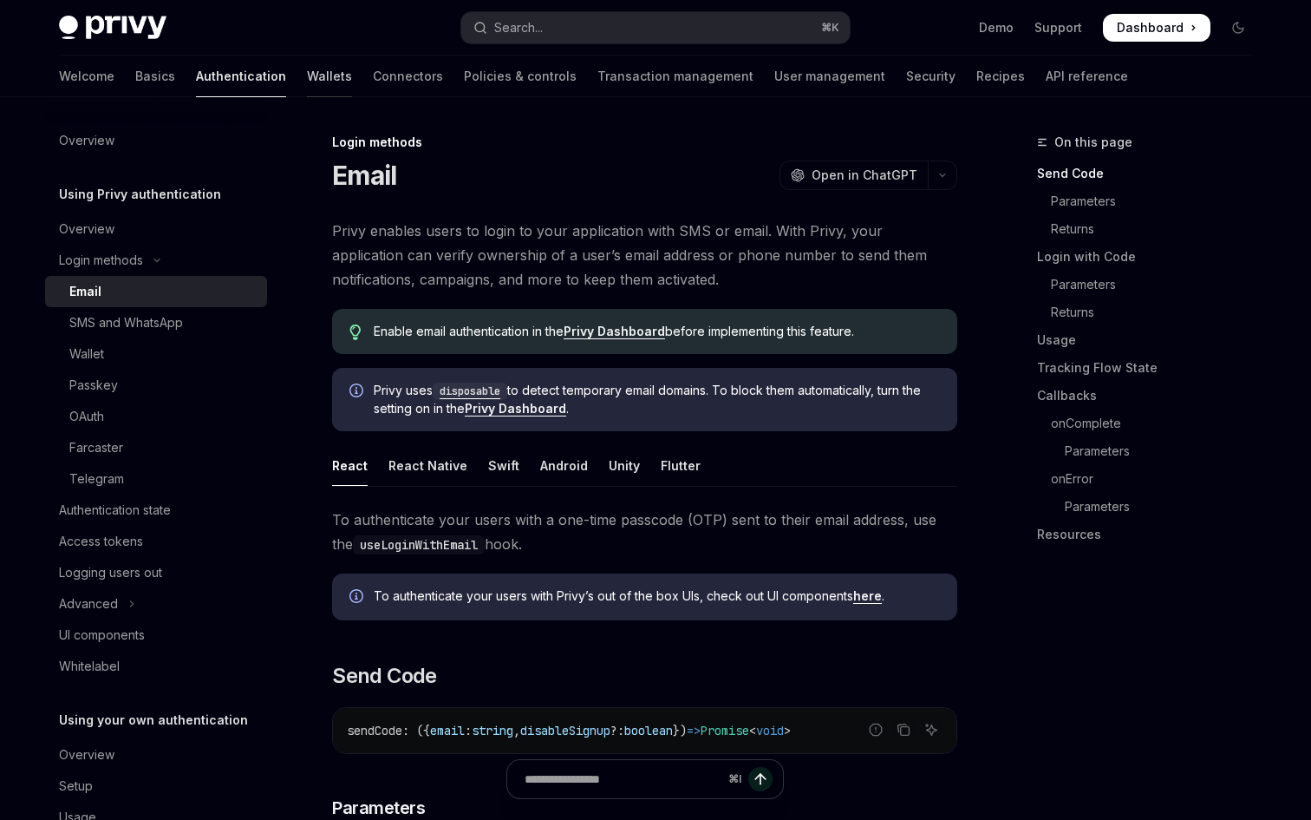
click at [307, 70] on link "Wallets" at bounding box center [329, 77] width 45 height 42
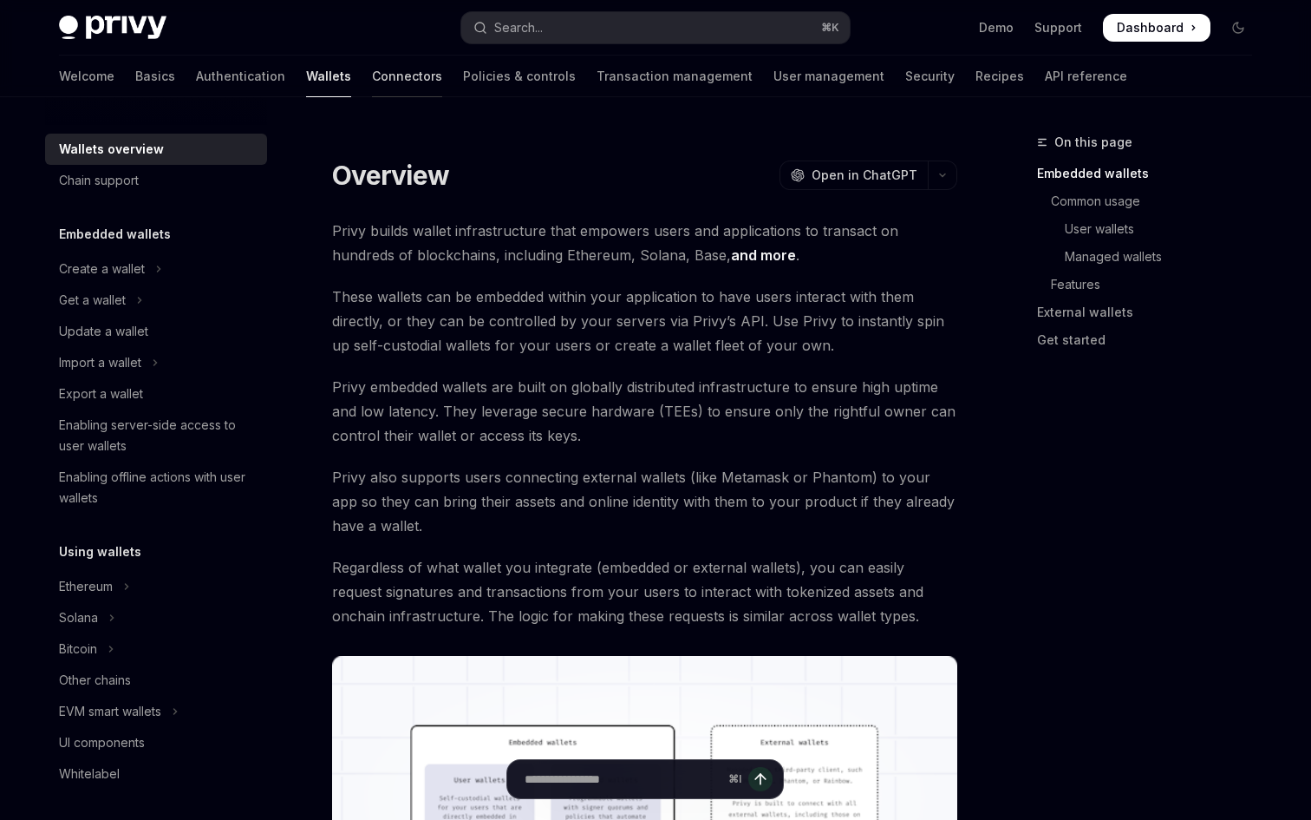
click at [372, 78] on link "Connectors" at bounding box center [407, 77] width 70 height 42
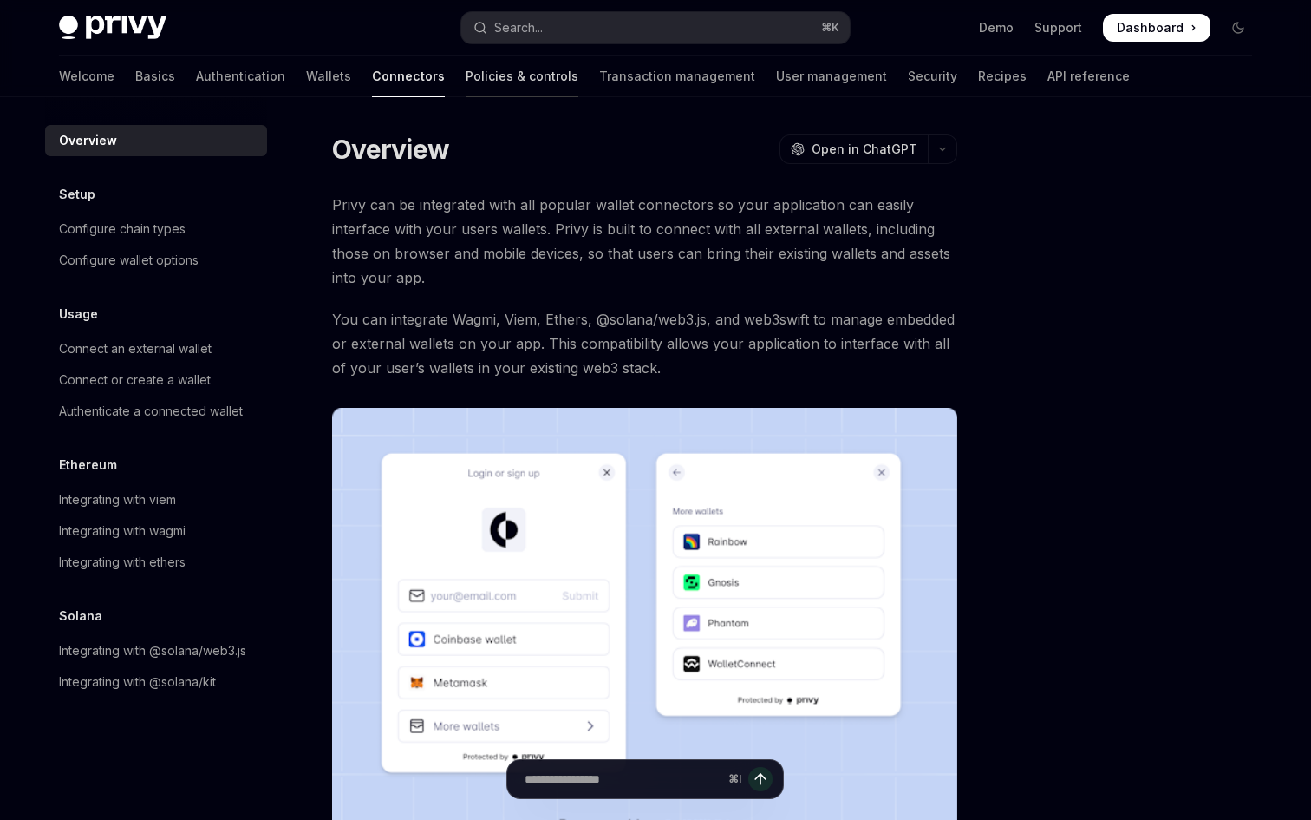
click at [466, 88] on link "Policies & controls" at bounding box center [522, 77] width 113 height 42
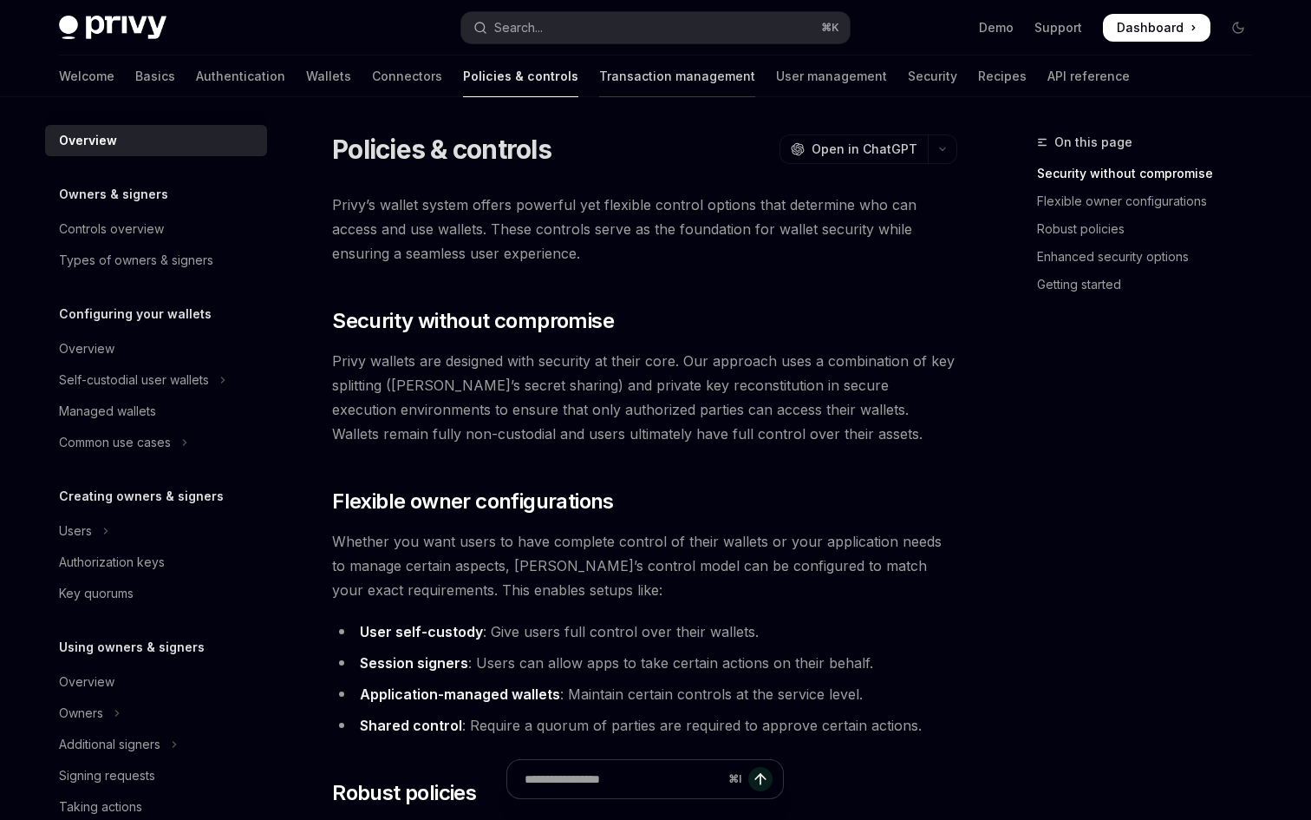
click at [599, 94] on link "Transaction management" at bounding box center [677, 77] width 156 height 42
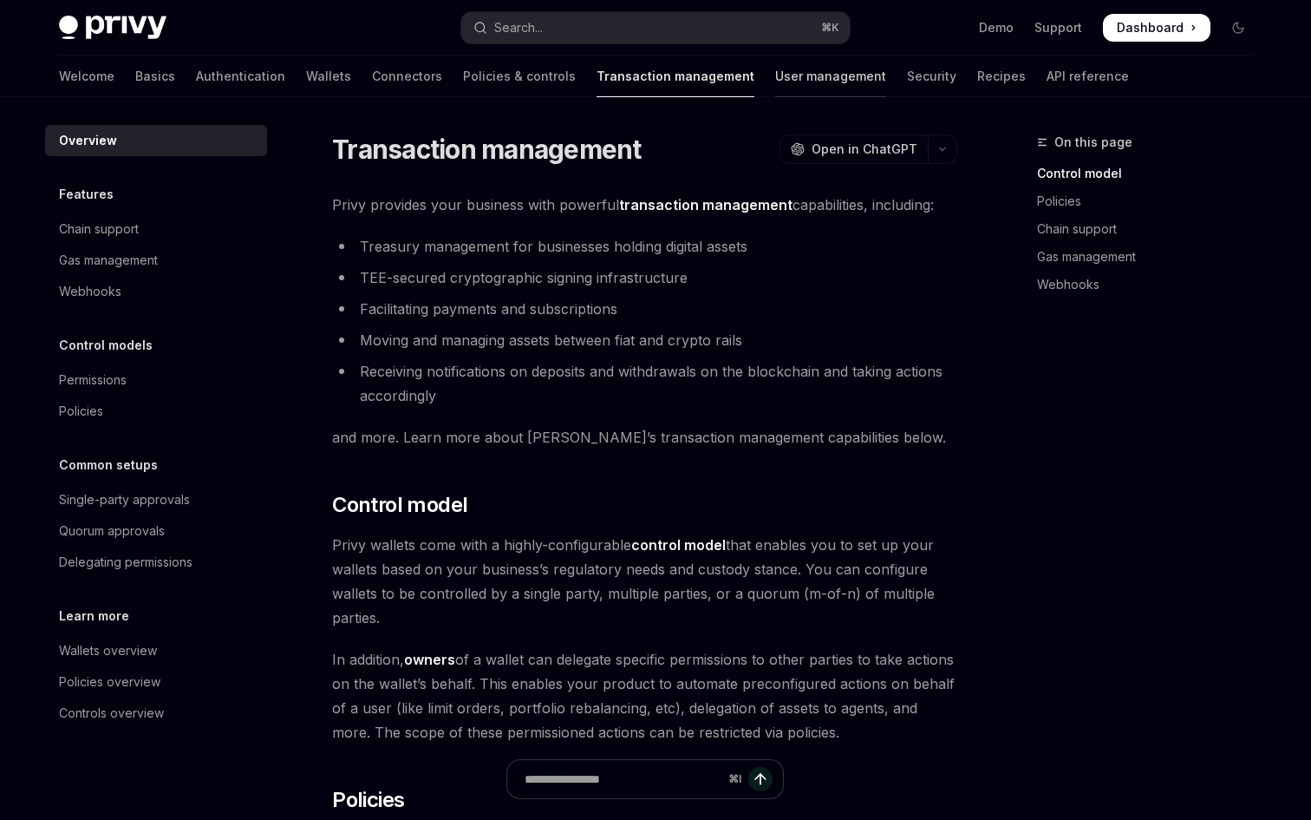
click at [775, 56] on link "User management" at bounding box center [830, 77] width 111 height 42
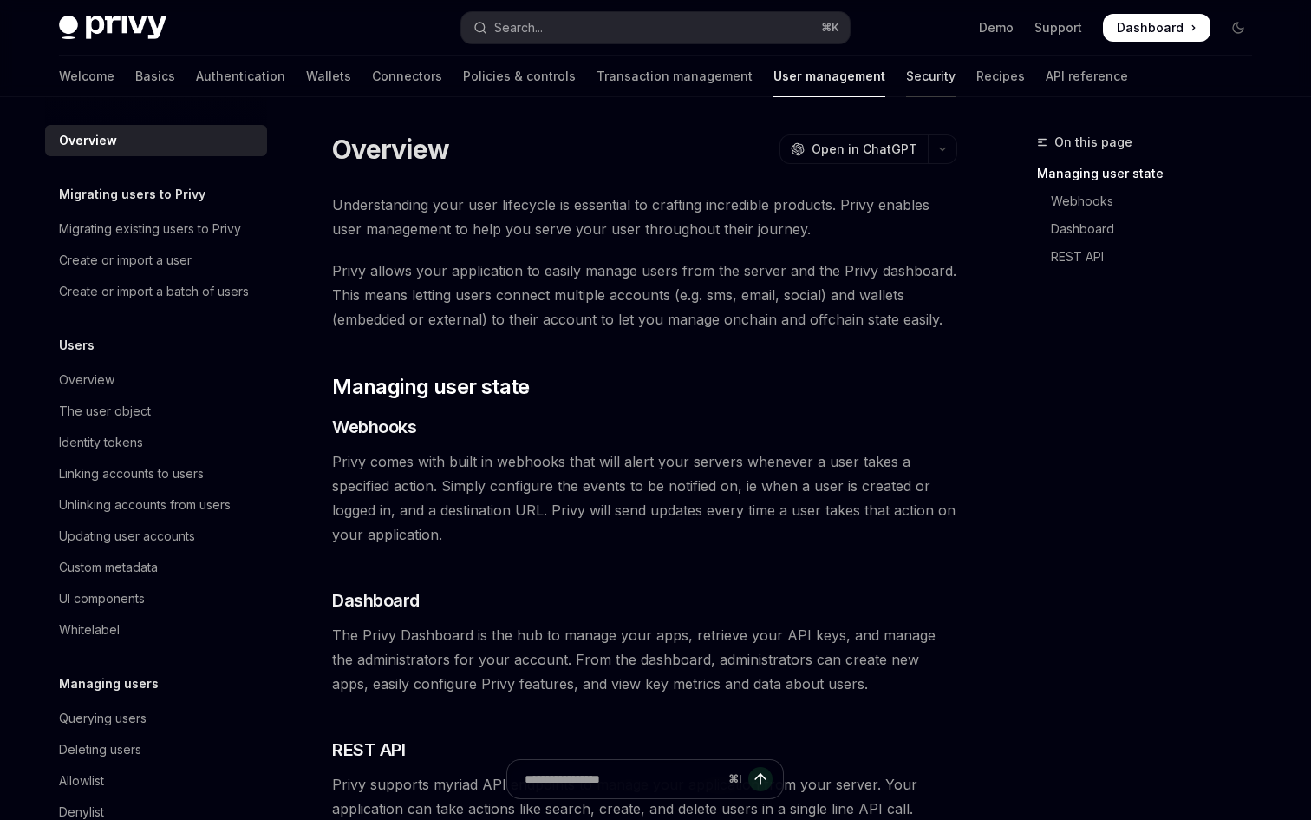
click at [906, 69] on link "Security" at bounding box center [930, 77] width 49 height 42
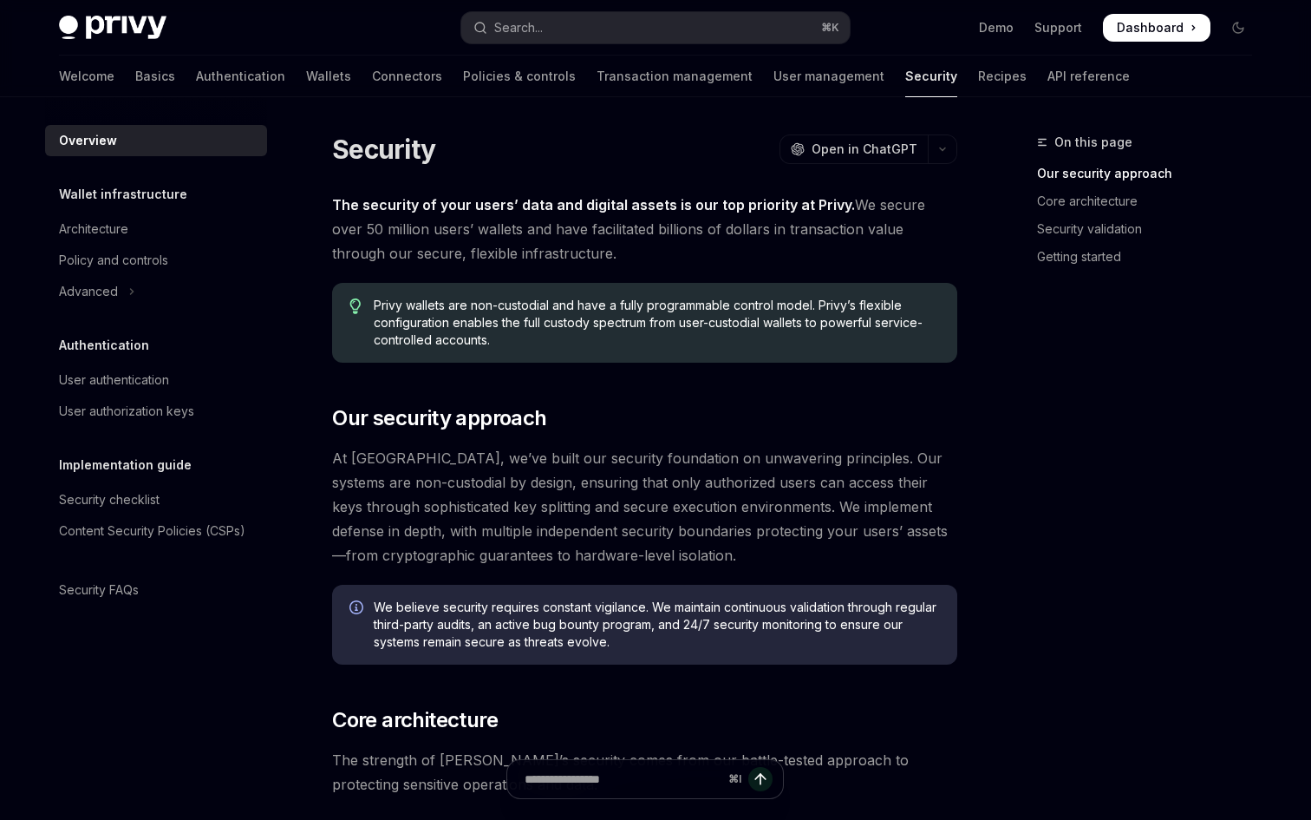
click at [926, 74] on div "Welcome Basics Authentication Wallets Connectors Policies & controls Transactio…" at bounding box center [594, 77] width 1071 height 42
click at [978, 85] on link "Recipes" at bounding box center [1002, 77] width 49 height 42
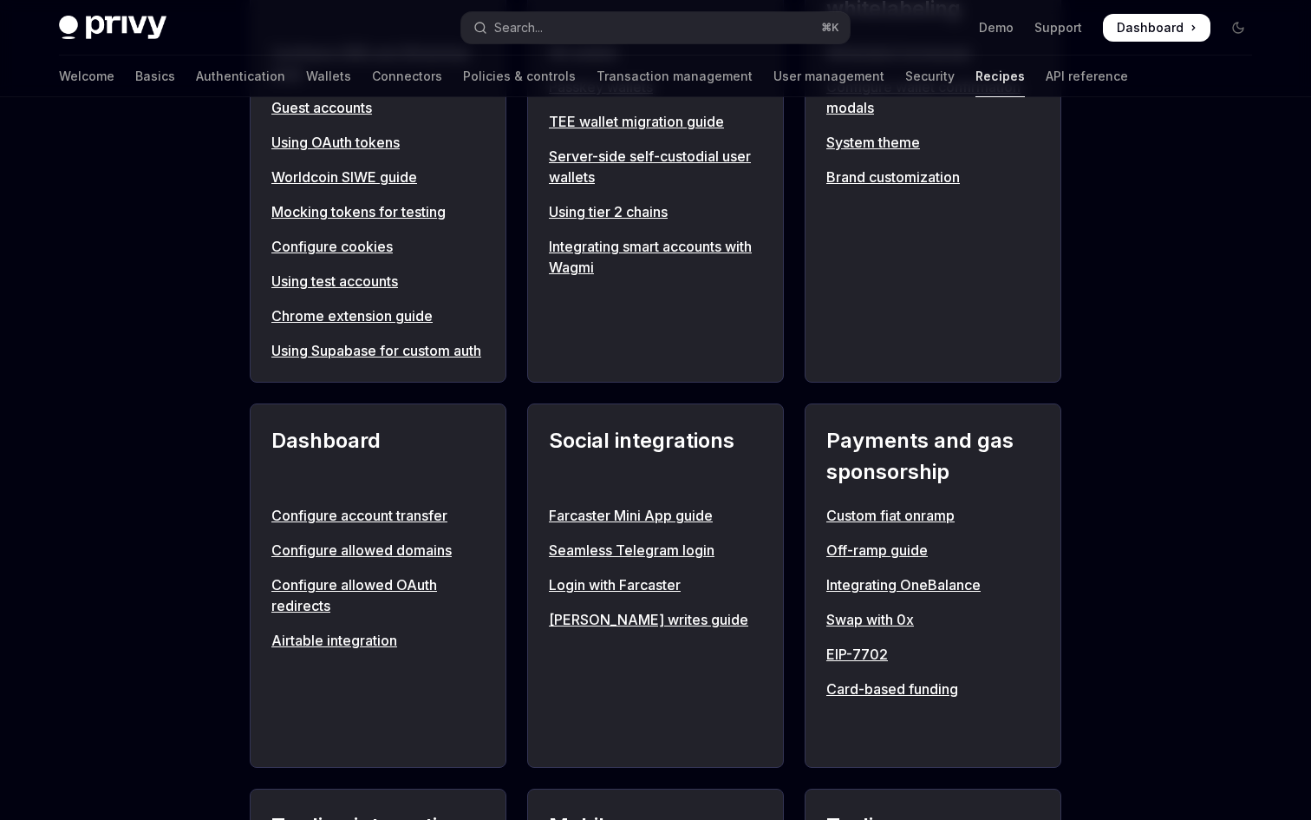
scroll to position [964, 0]
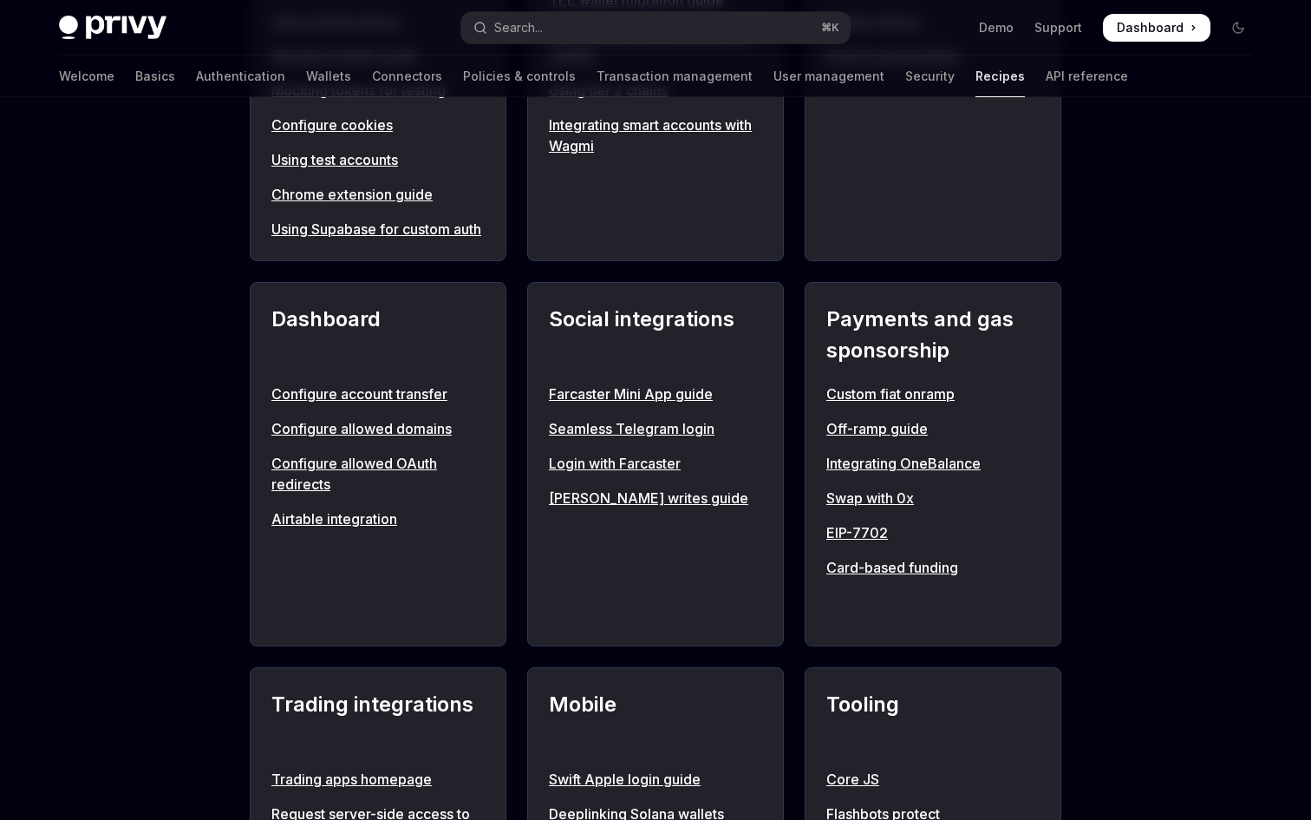
click at [900, 578] on link "Card-based funding" at bounding box center [933, 567] width 213 height 21
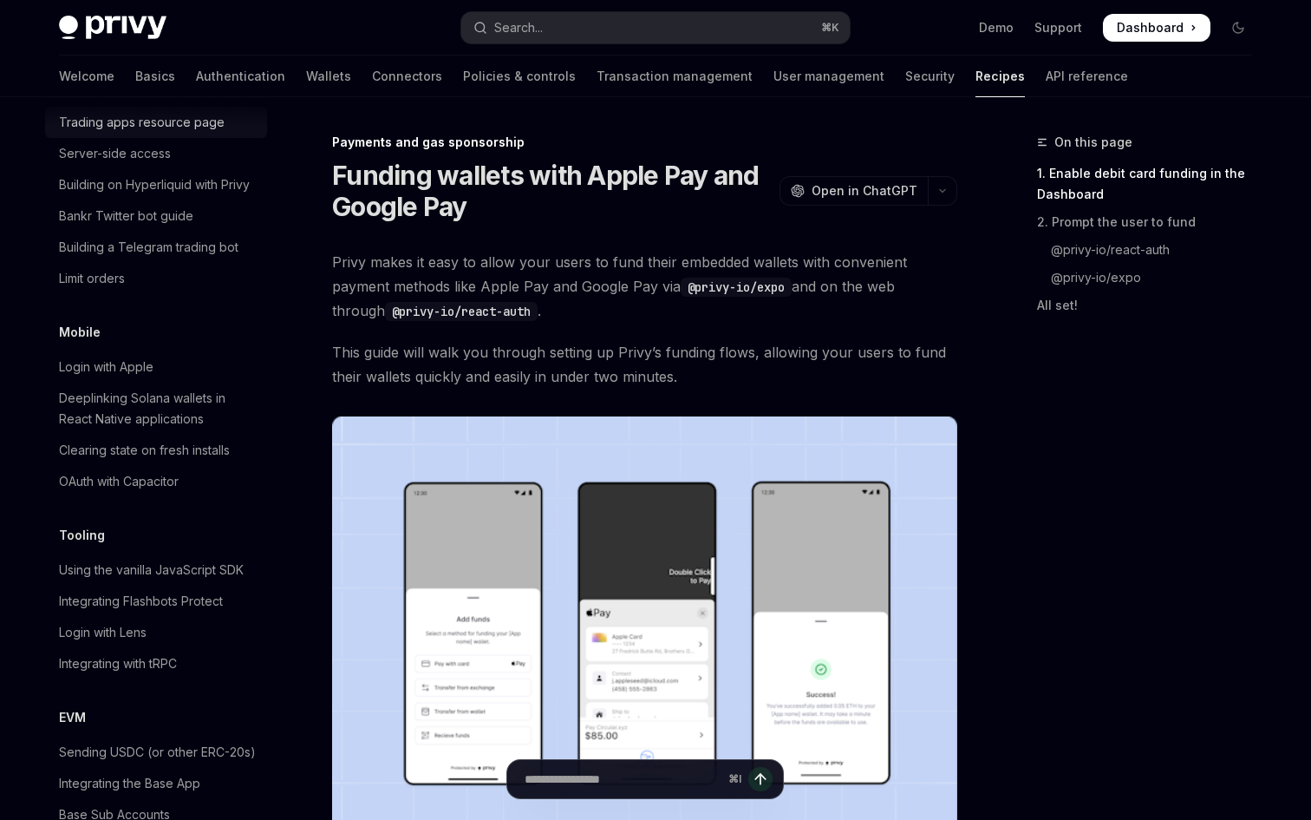
scroll to position [1978, 0]
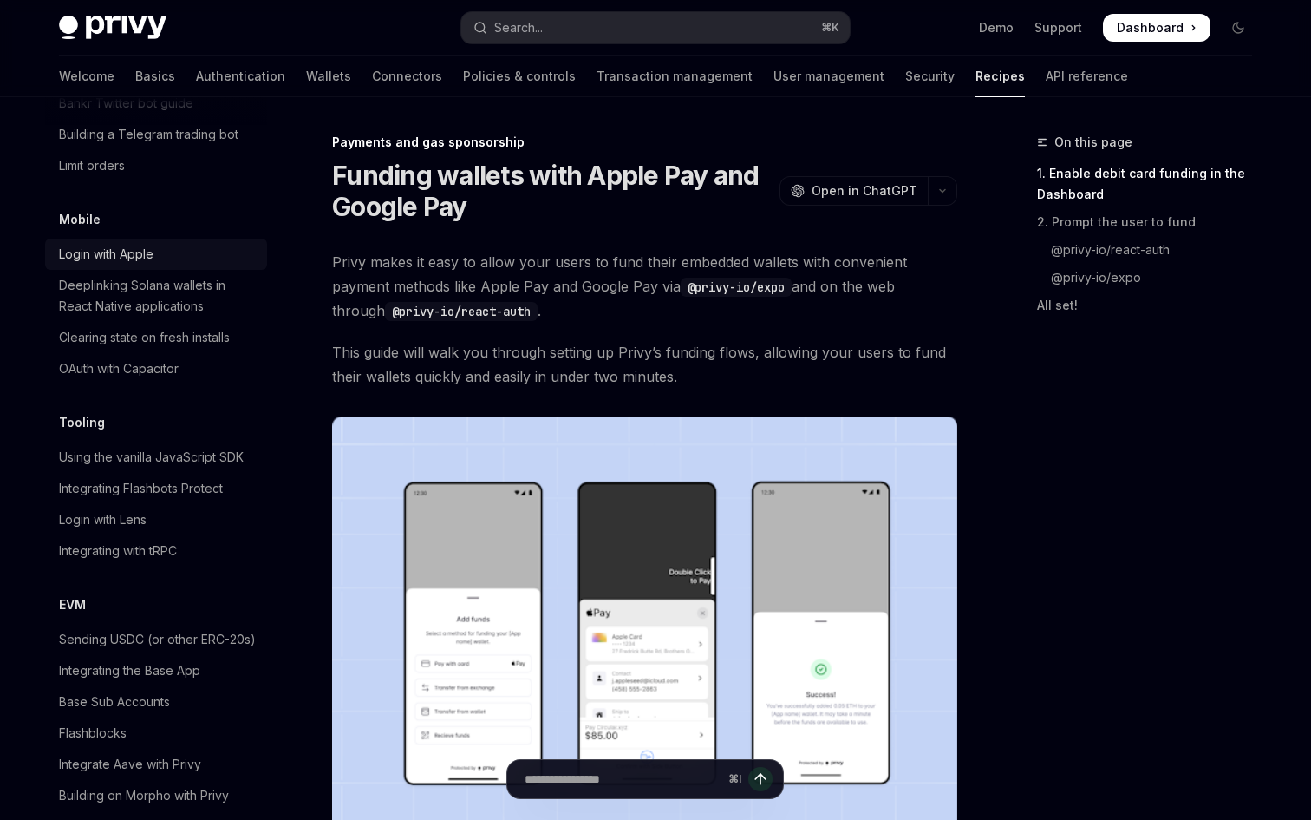
click at [184, 244] on div "Login with Apple" at bounding box center [158, 254] width 198 height 21
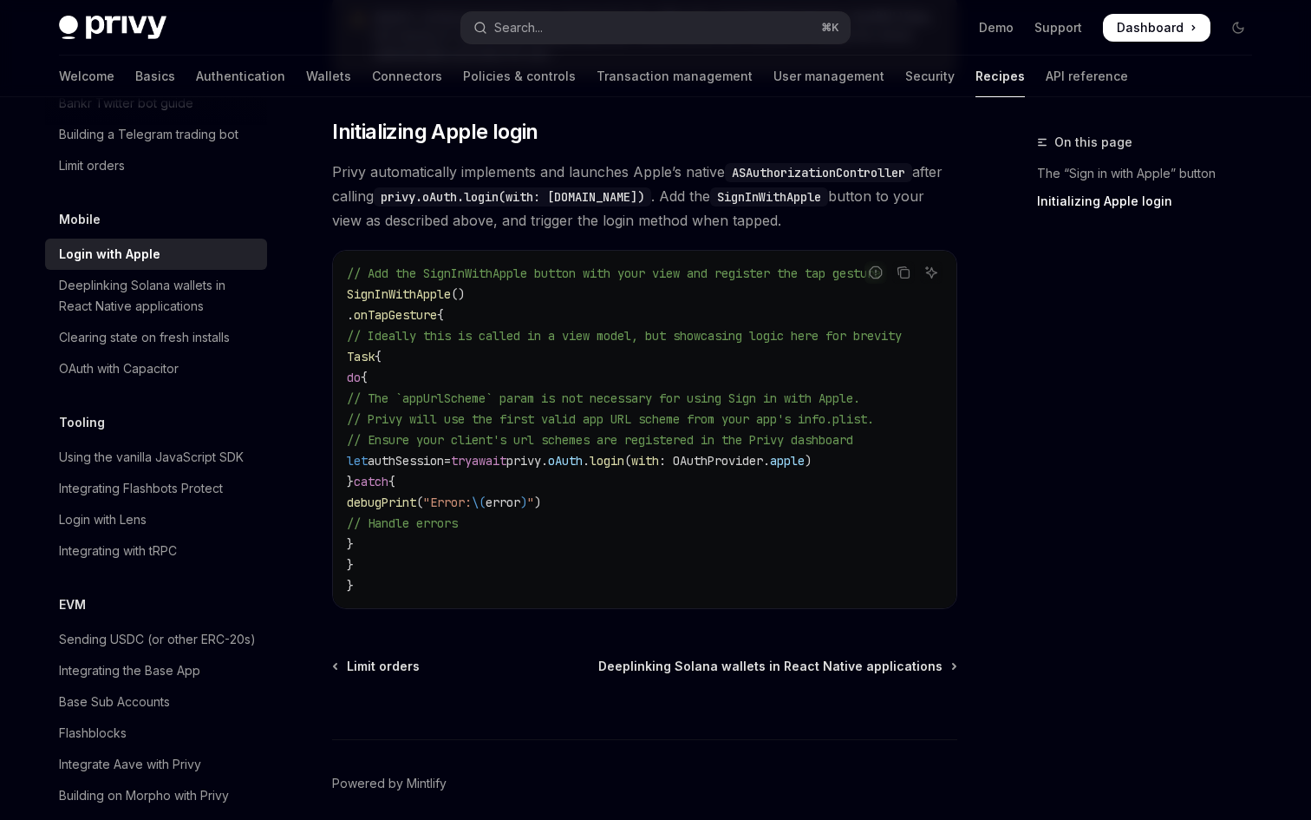
scroll to position [844, 0]
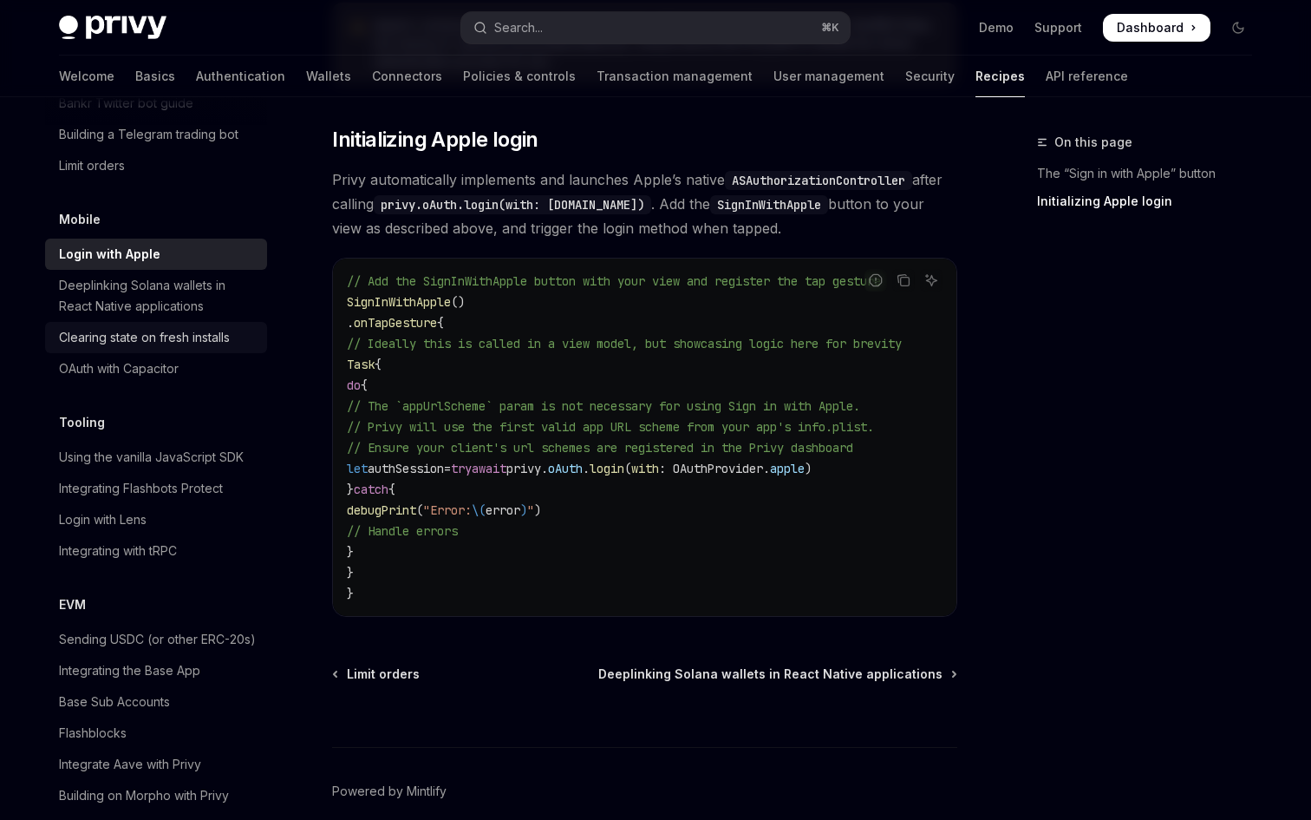
click at [227, 327] on div "Clearing state on fresh installs" at bounding box center [144, 337] width 171 height 21
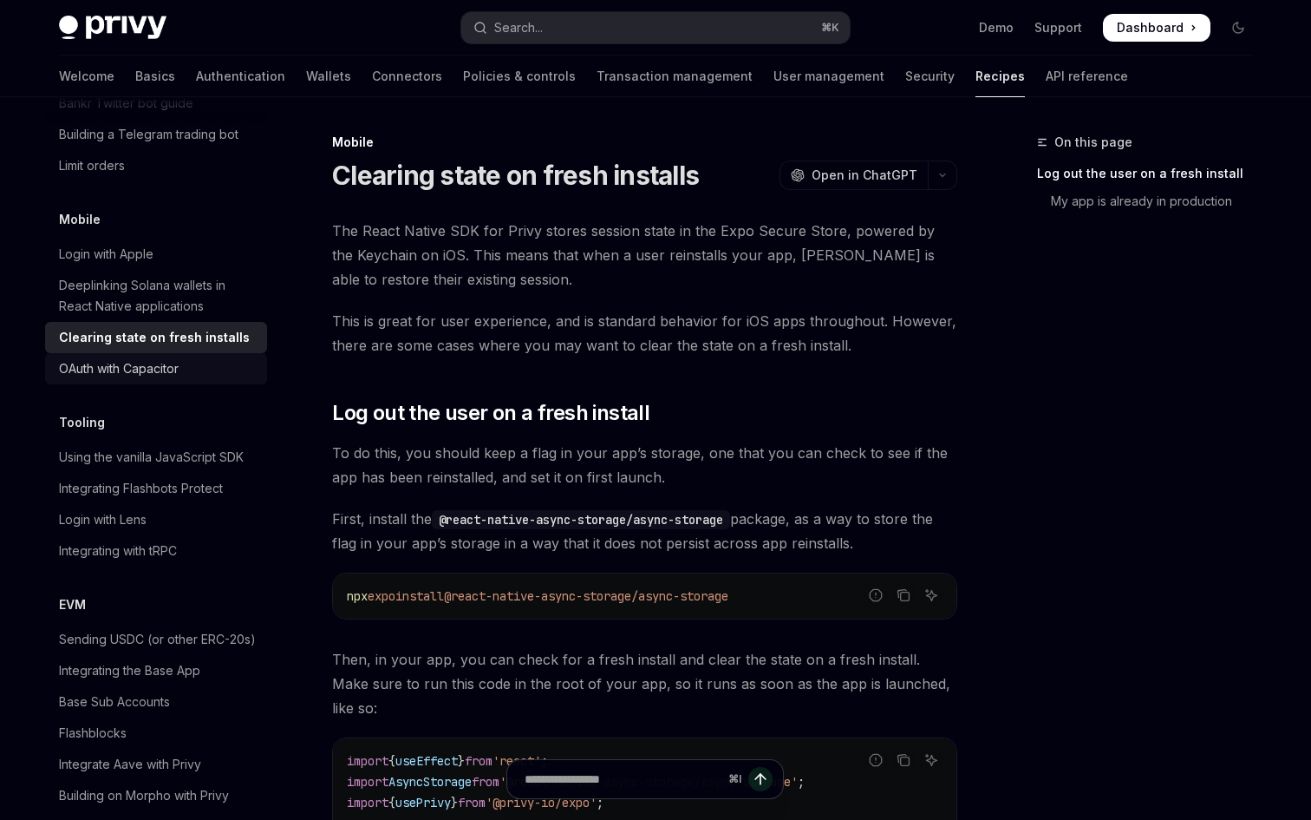
click at [220, 358] on div "OAuth with Capacitor" at bounding box center [158, 368] width 198 height 21
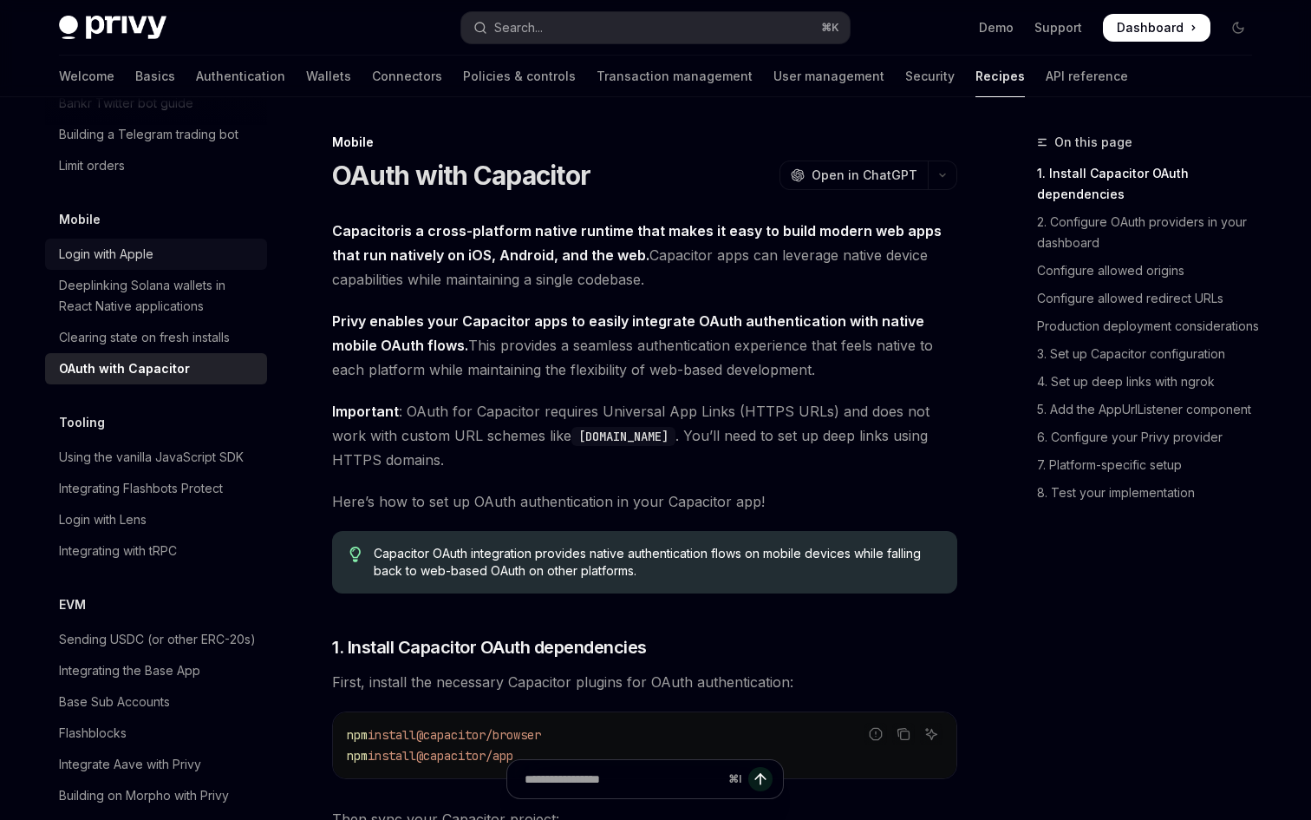
click at [221, 243] on link "Login with Apple" at bounding box center [156, 254] width 222 height 31
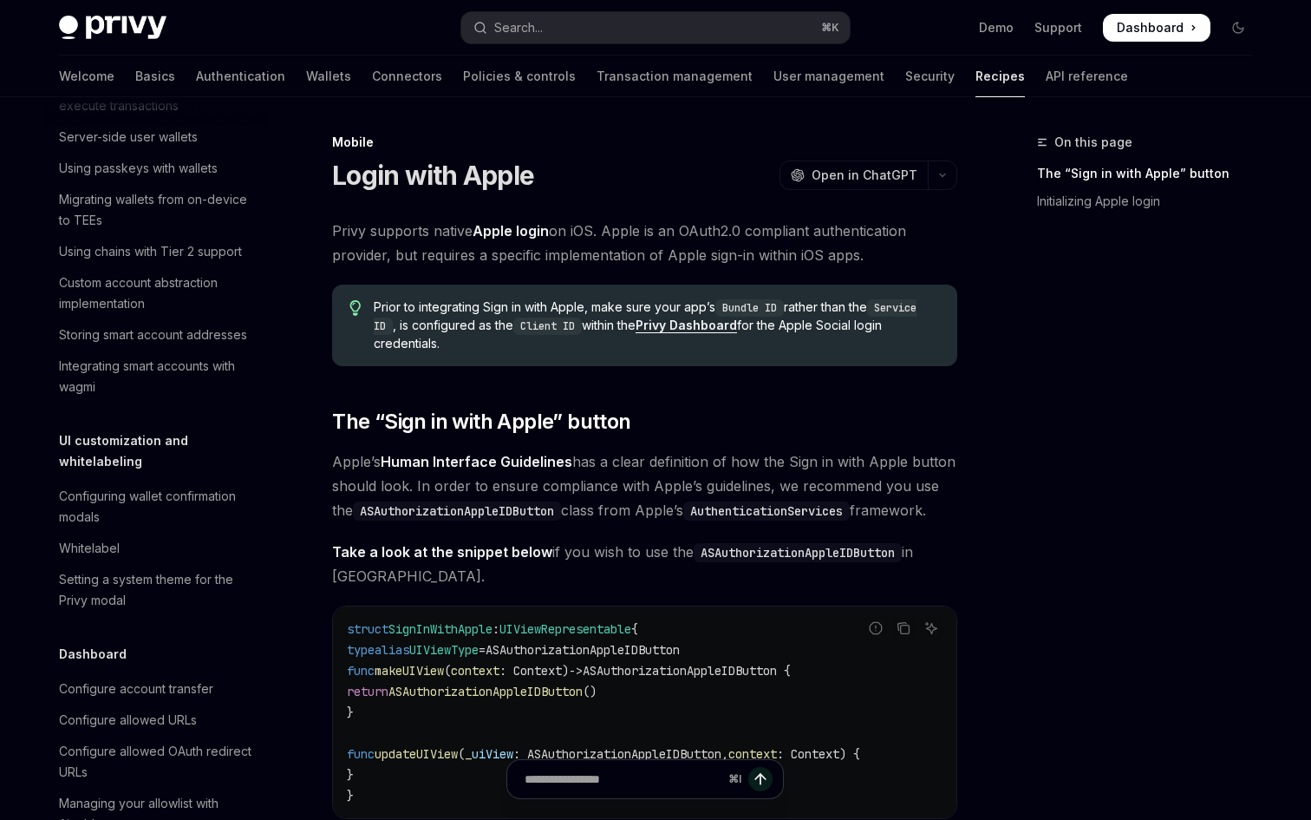
scroll to position [500, 0]
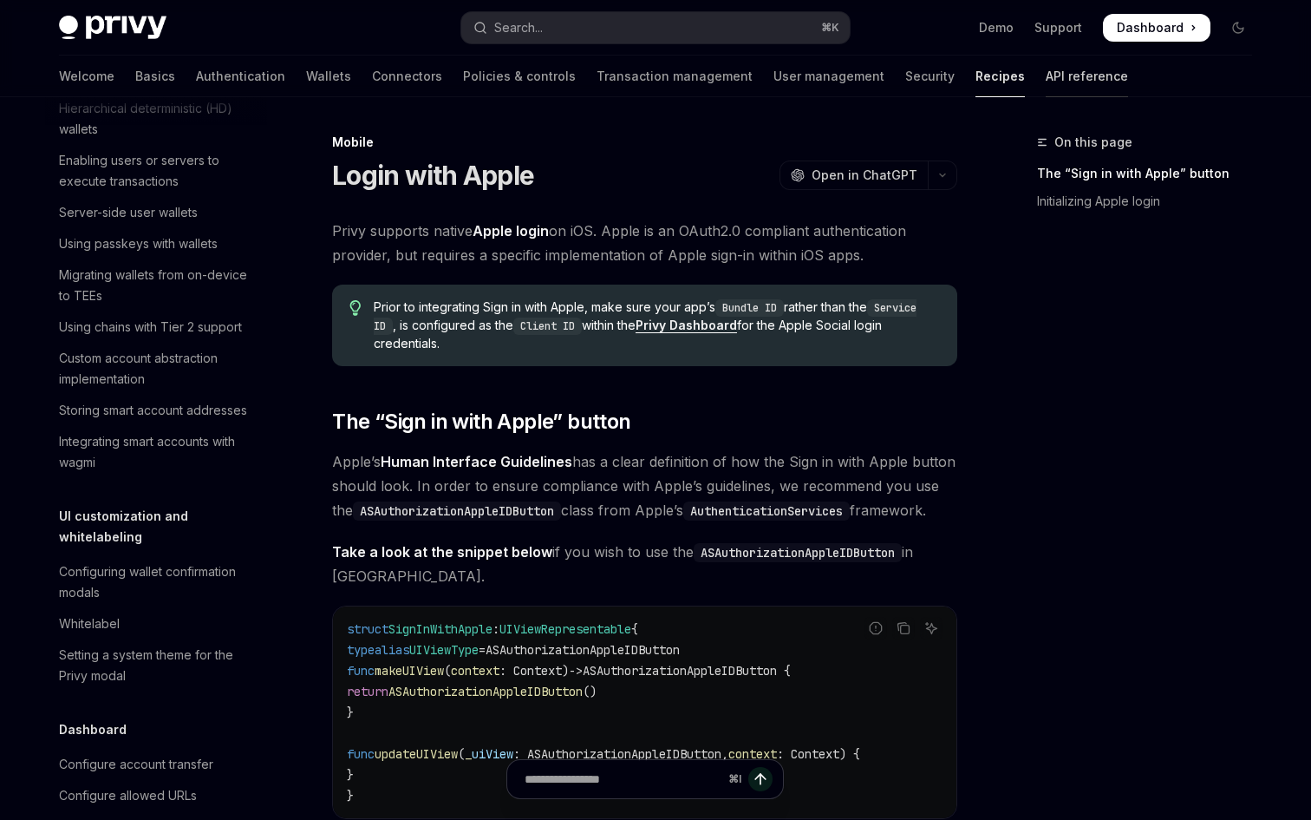
click at [1046, 79] on link "API reference" at bounding box center [1087, 77] width 82 height 42
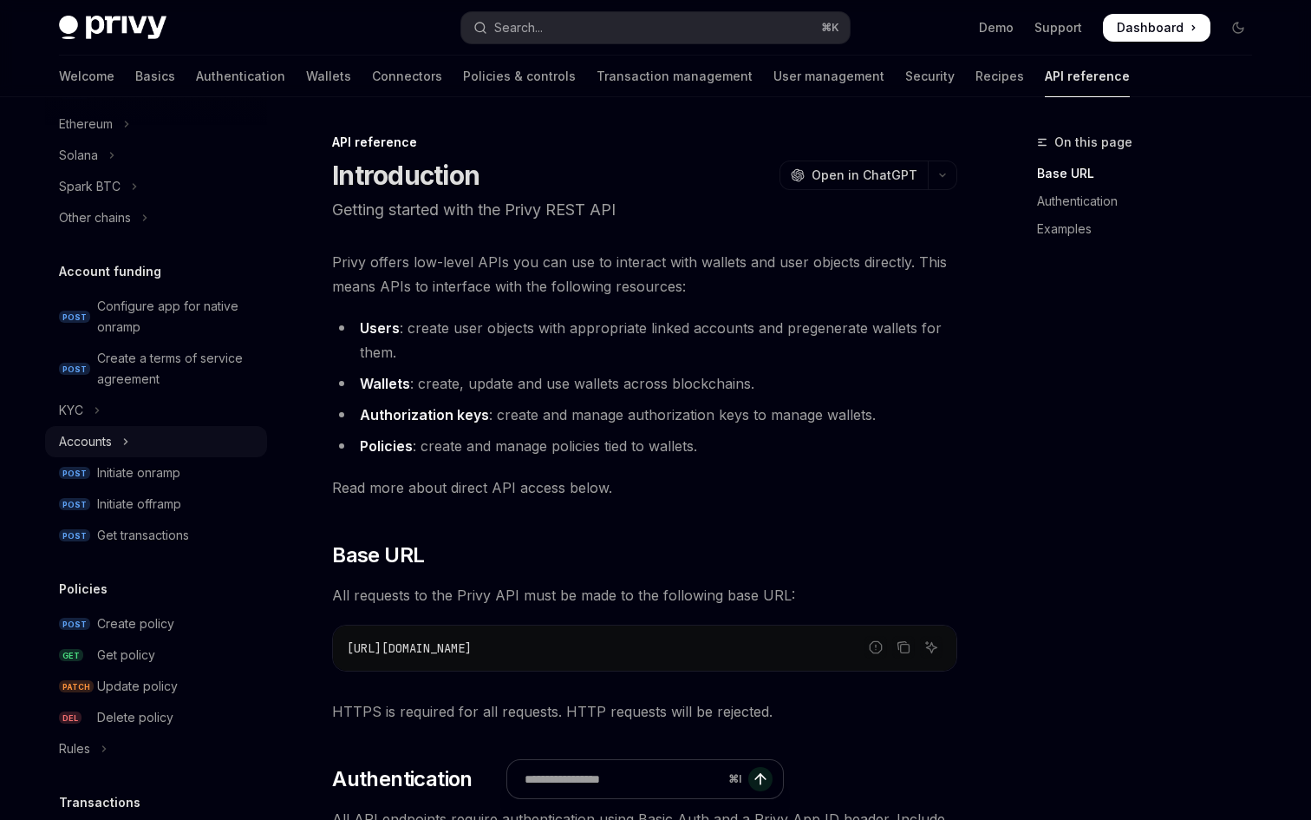
scroll to position [486, 0]
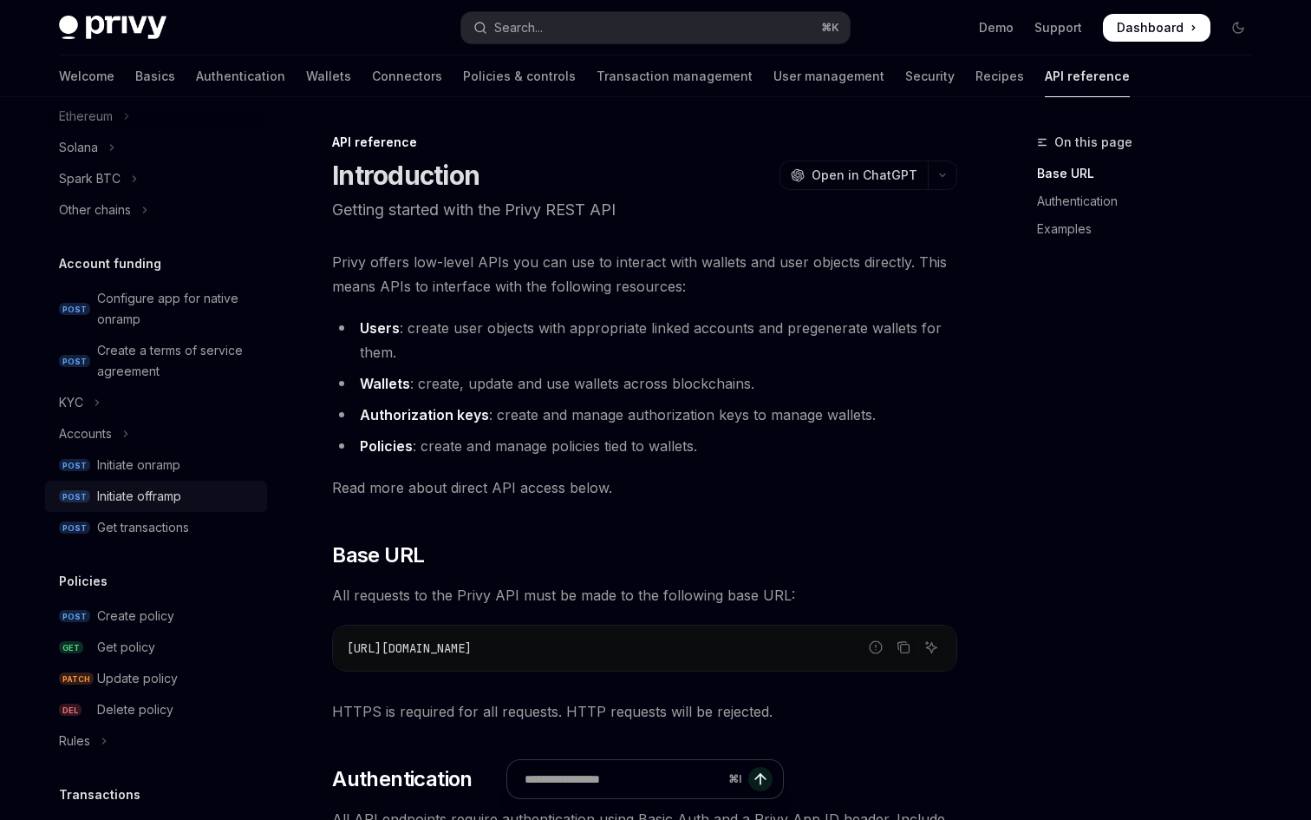
click at [240, 481] on link "POST Initiate offramp" at bounding box center [156, 496] width 222 height 31
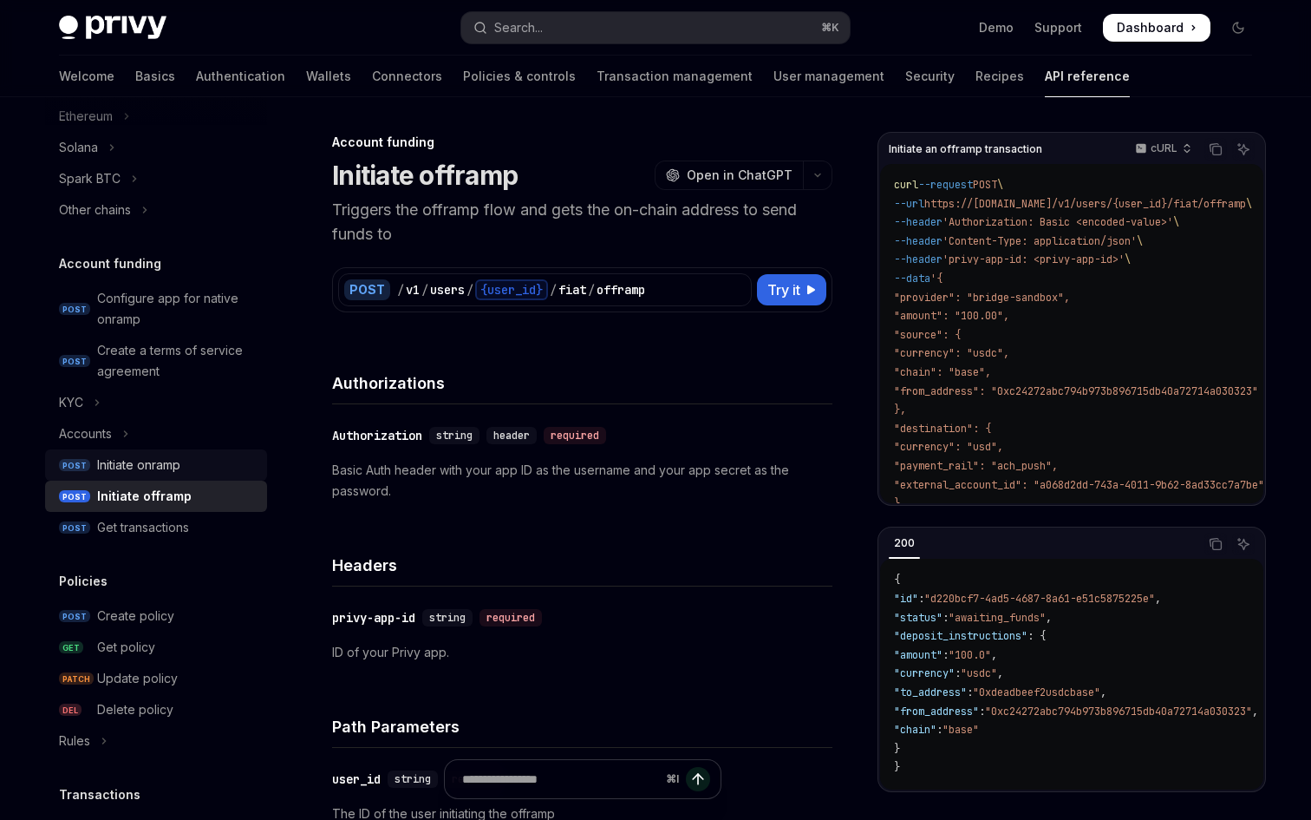
click at [248, 458] on div "Initiate onramp" at bounding box center [177, 464] width 160 height 21
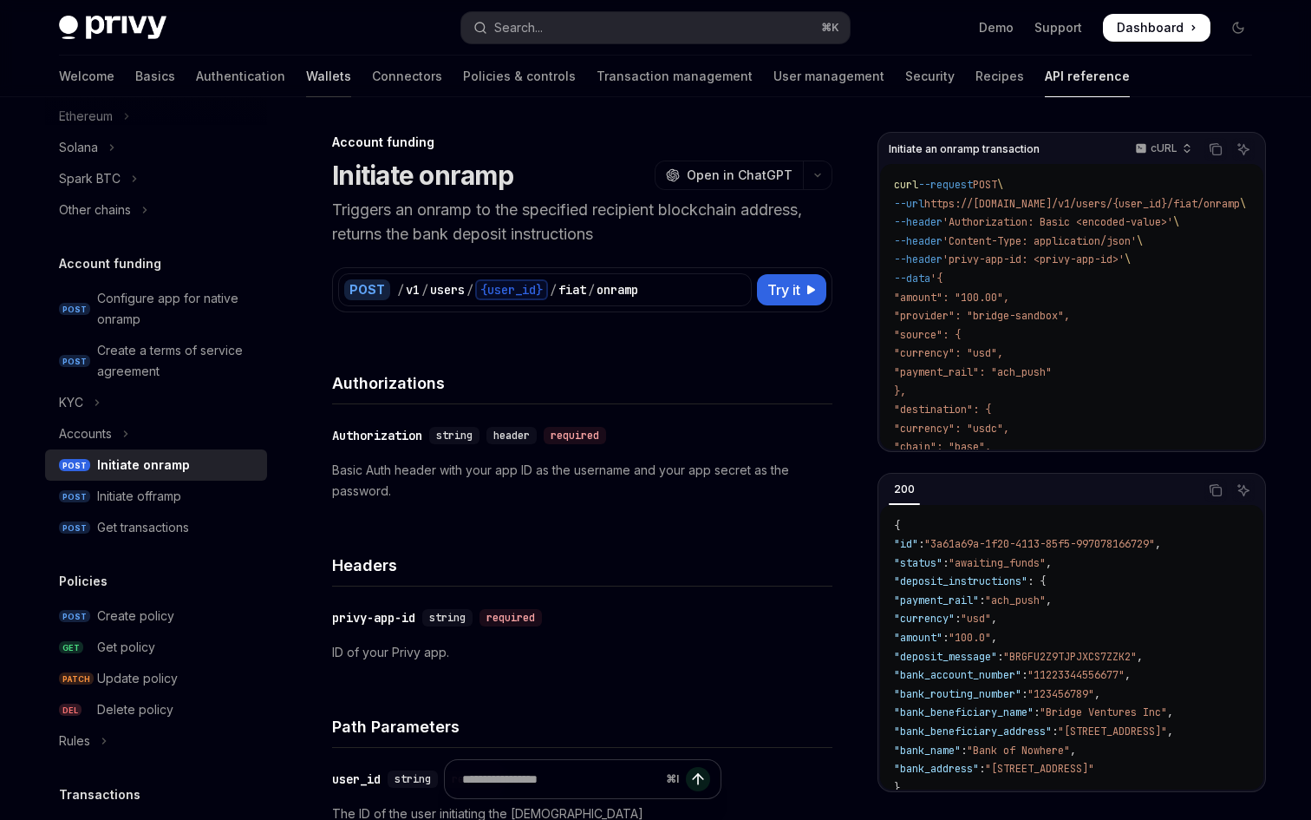
click at [306, 76] on link "Wallets" at bounding box center [328, 77] width 45 height 42
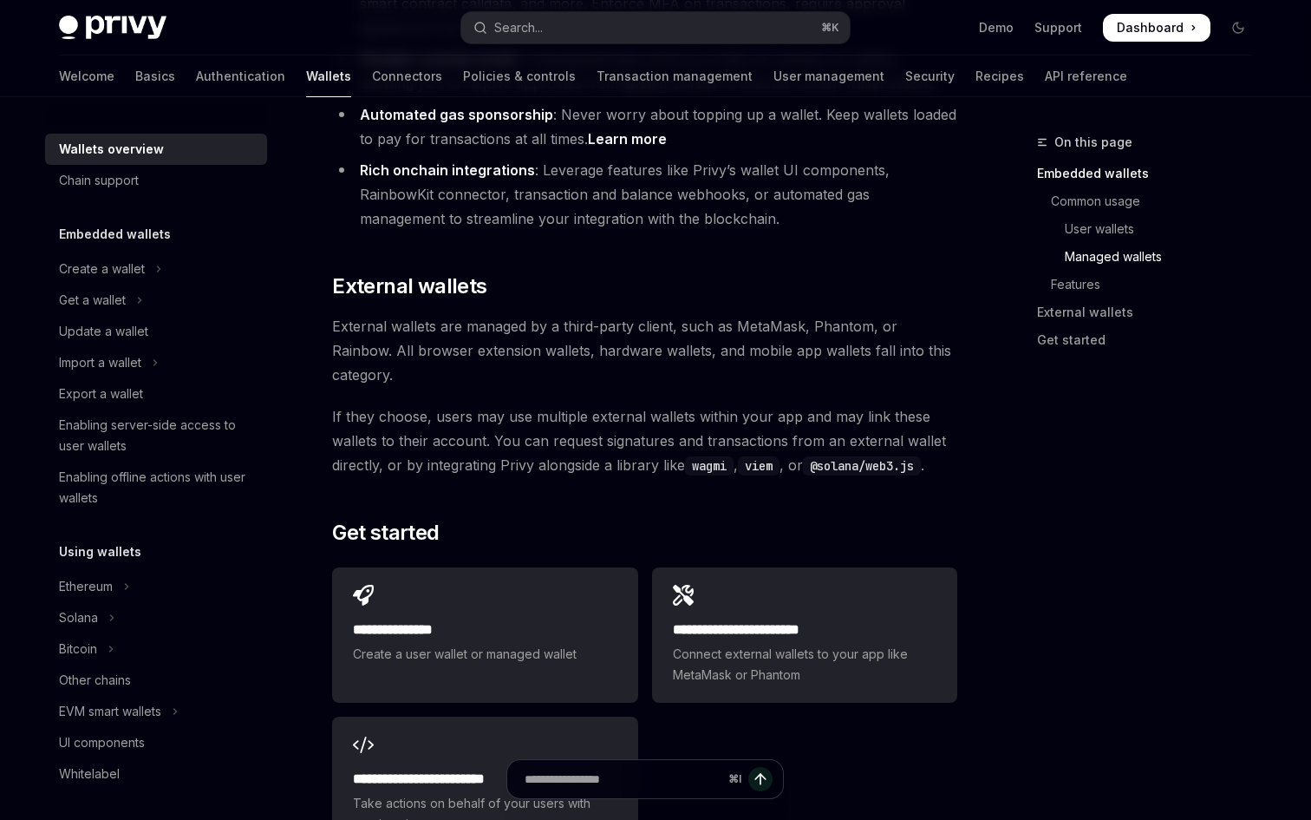
scroll to position [2656, 0]
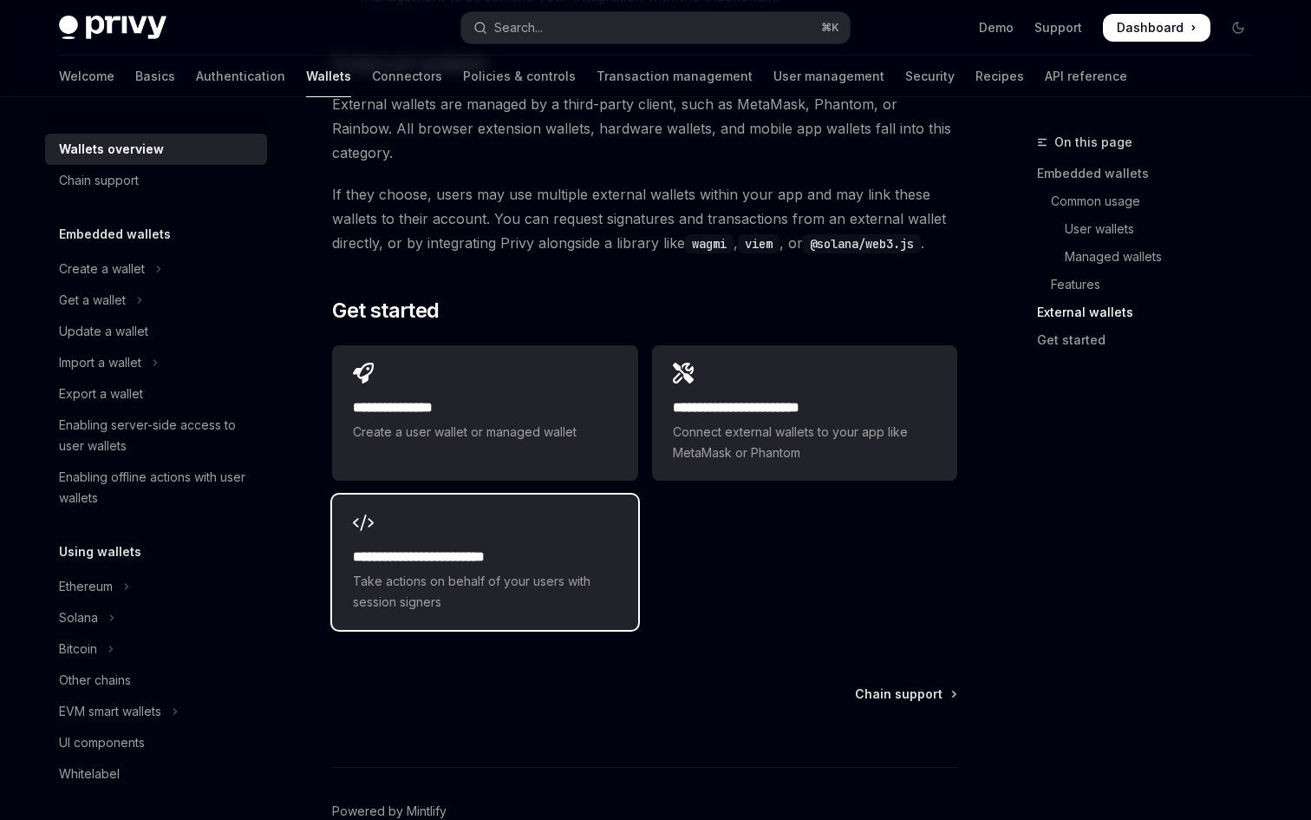
click at [574, 494] on div "**********" at bounding box center [484, 561] width 305 height 135
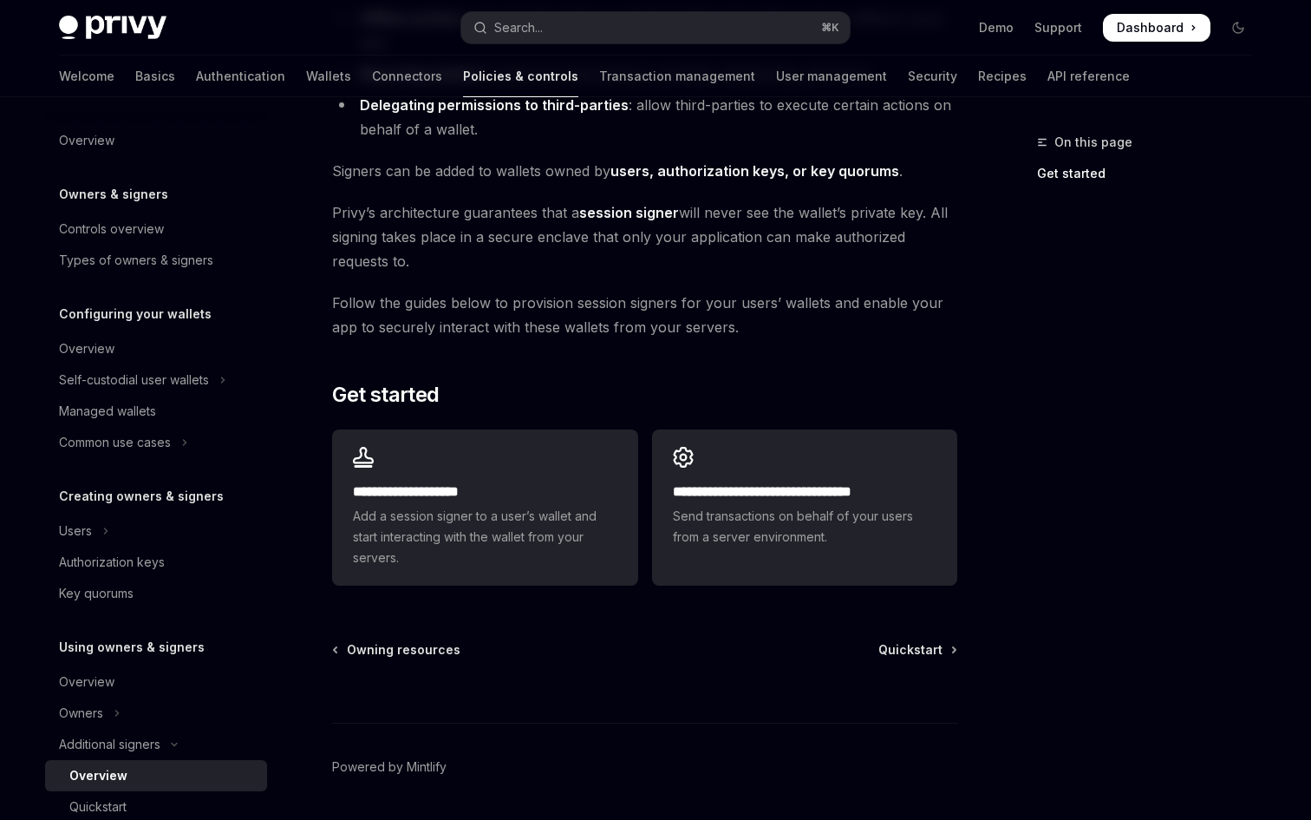
scroll to position [356, 0]
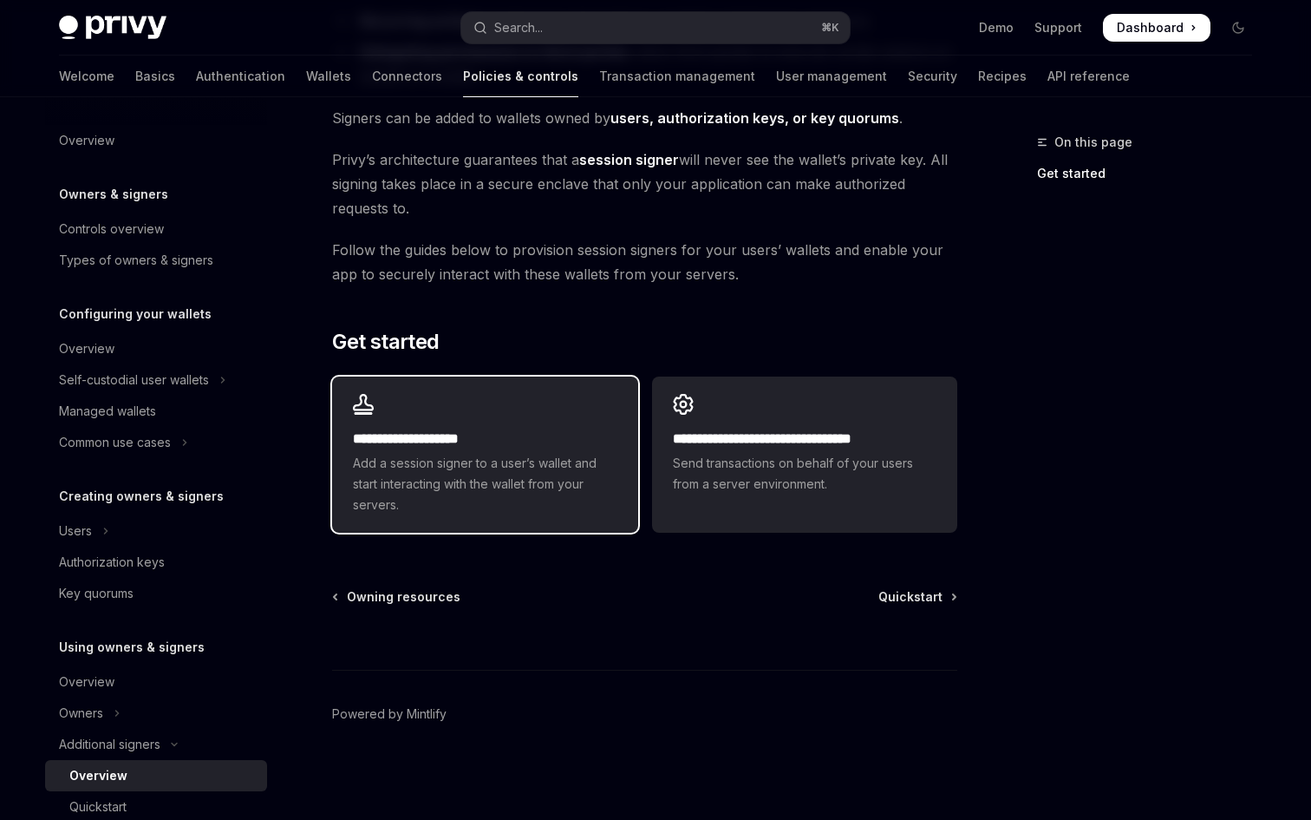
click at [583, 492] on span "Add a session signer to a user’s wallet and start interacting with the wallet f…" at bounding box center [485, 484] width 264 height 62
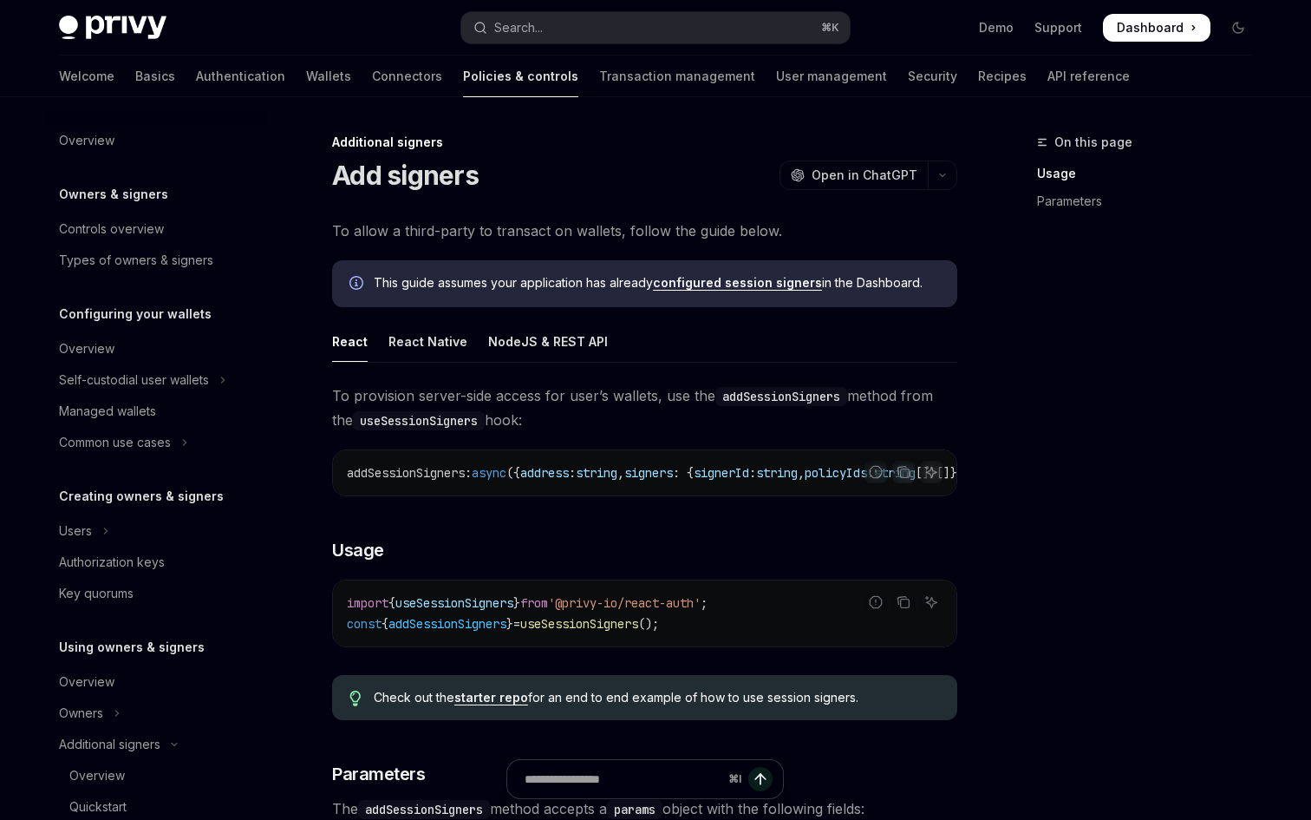
scroll to position [410, 0]
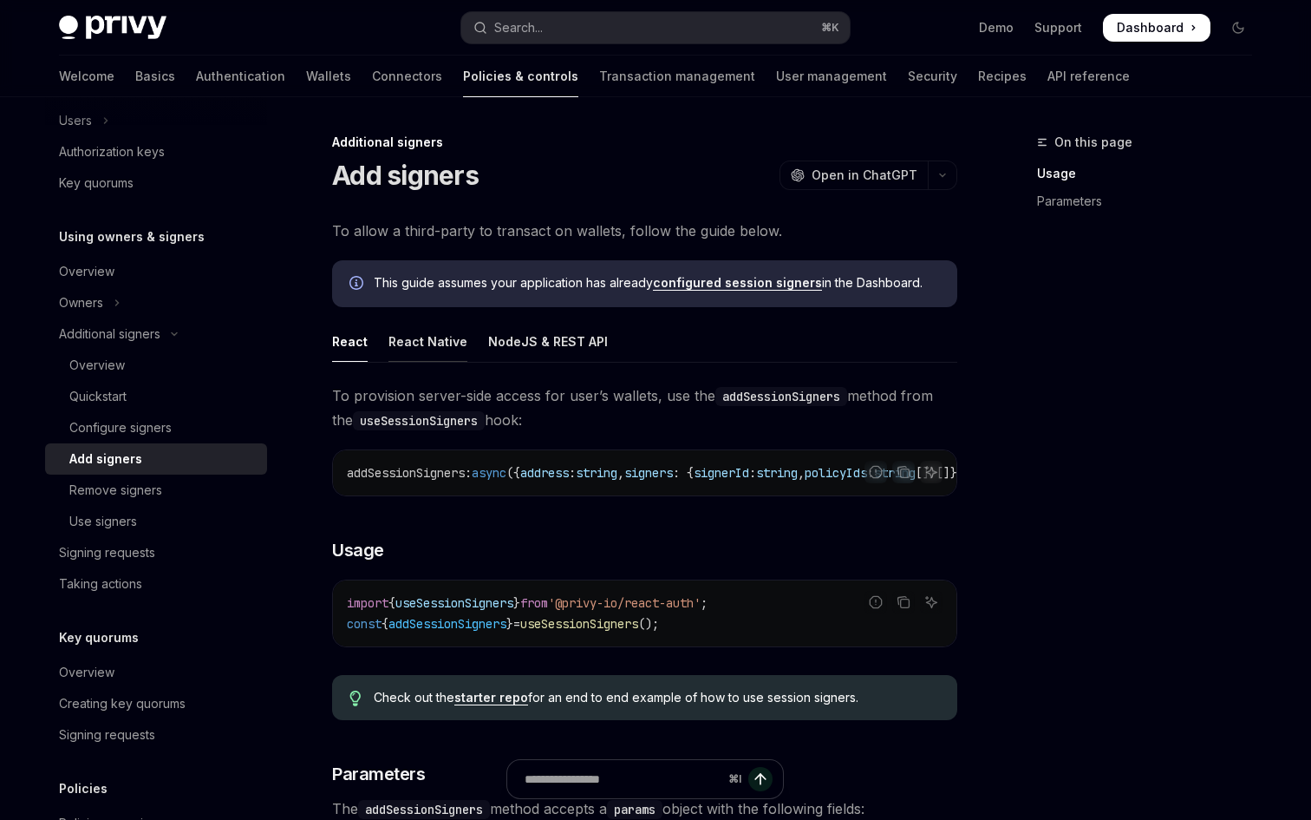
click at [439, 350] on div "React Native" at bounding box center [428, 341] width 79 height 41
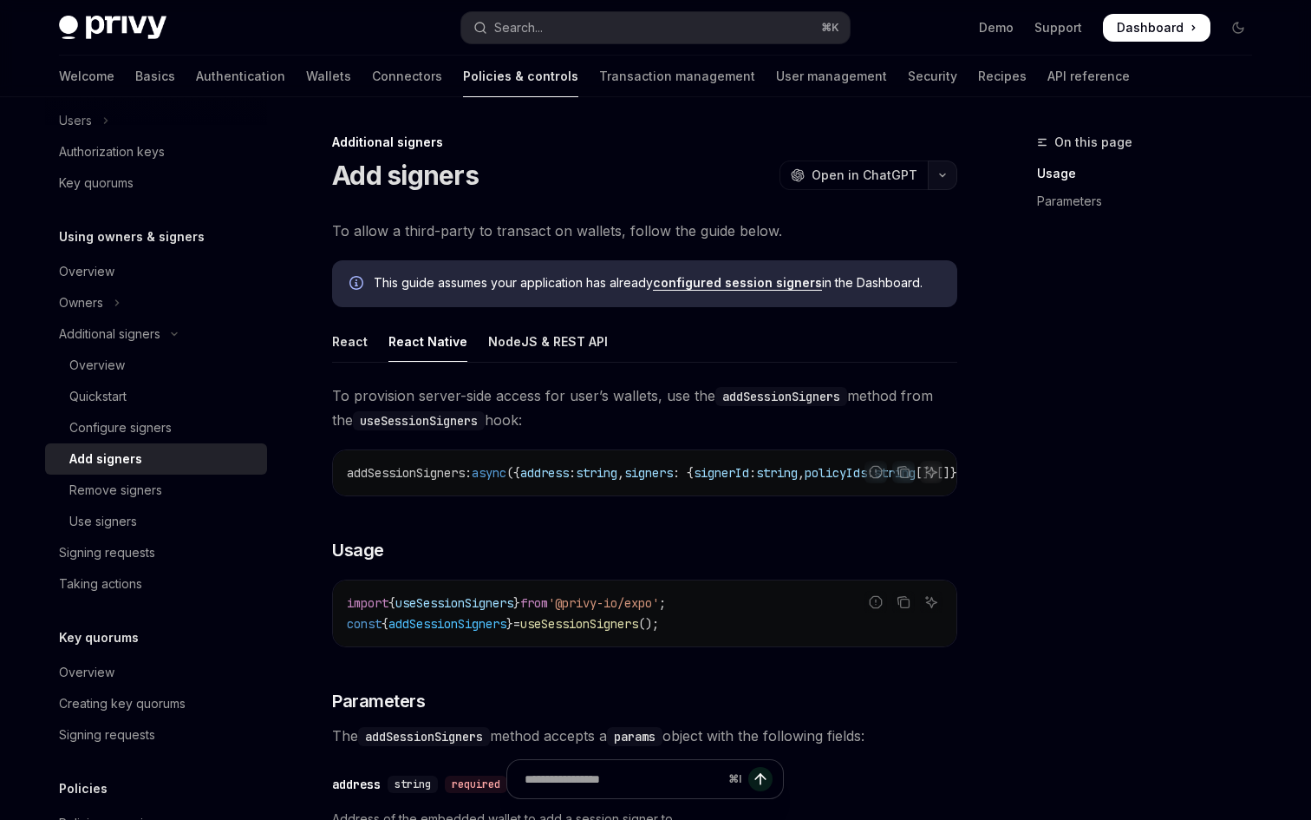
click at [949, 178] on button "button" at bounding box center [942, 174] width 29 height 29
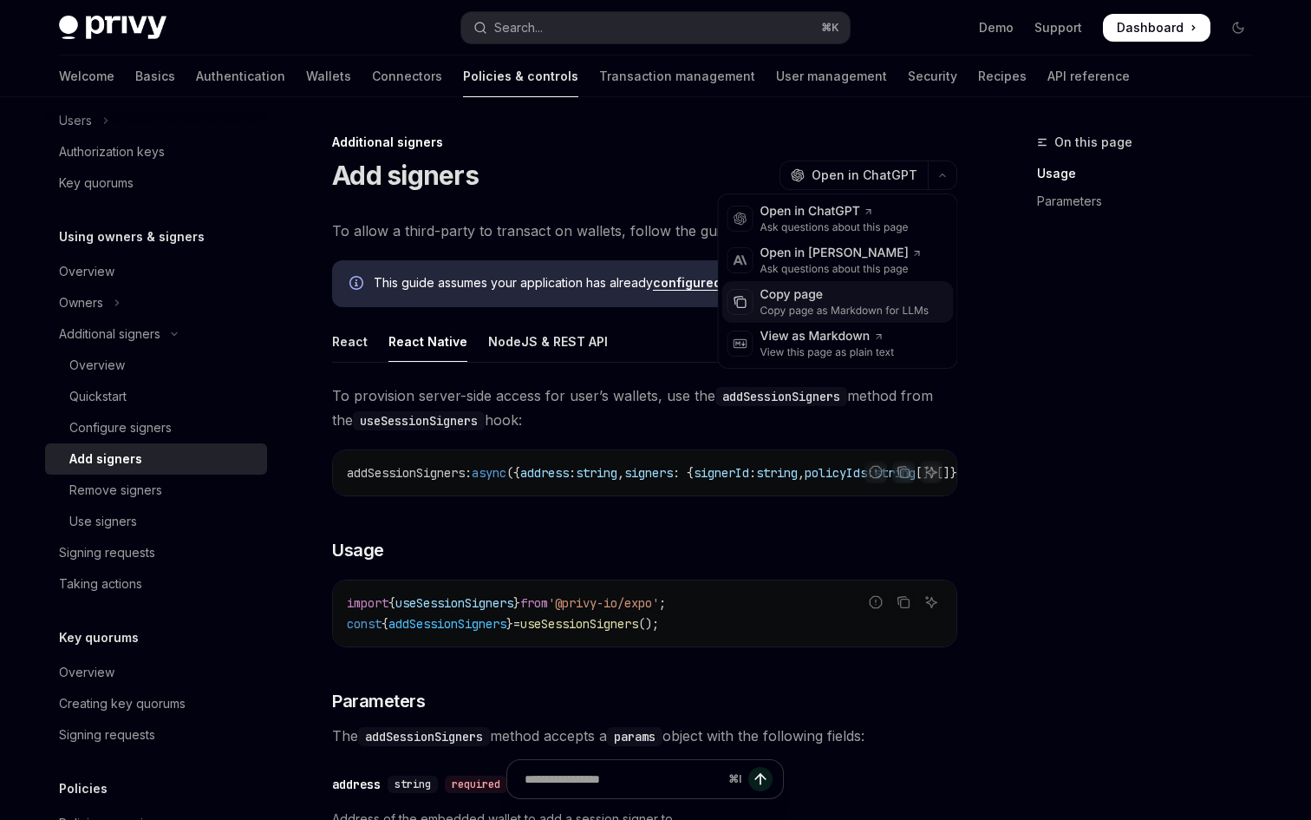
click at [896, 291] on div "Copy page" at bounding box center [845, 294] width 169 height 17
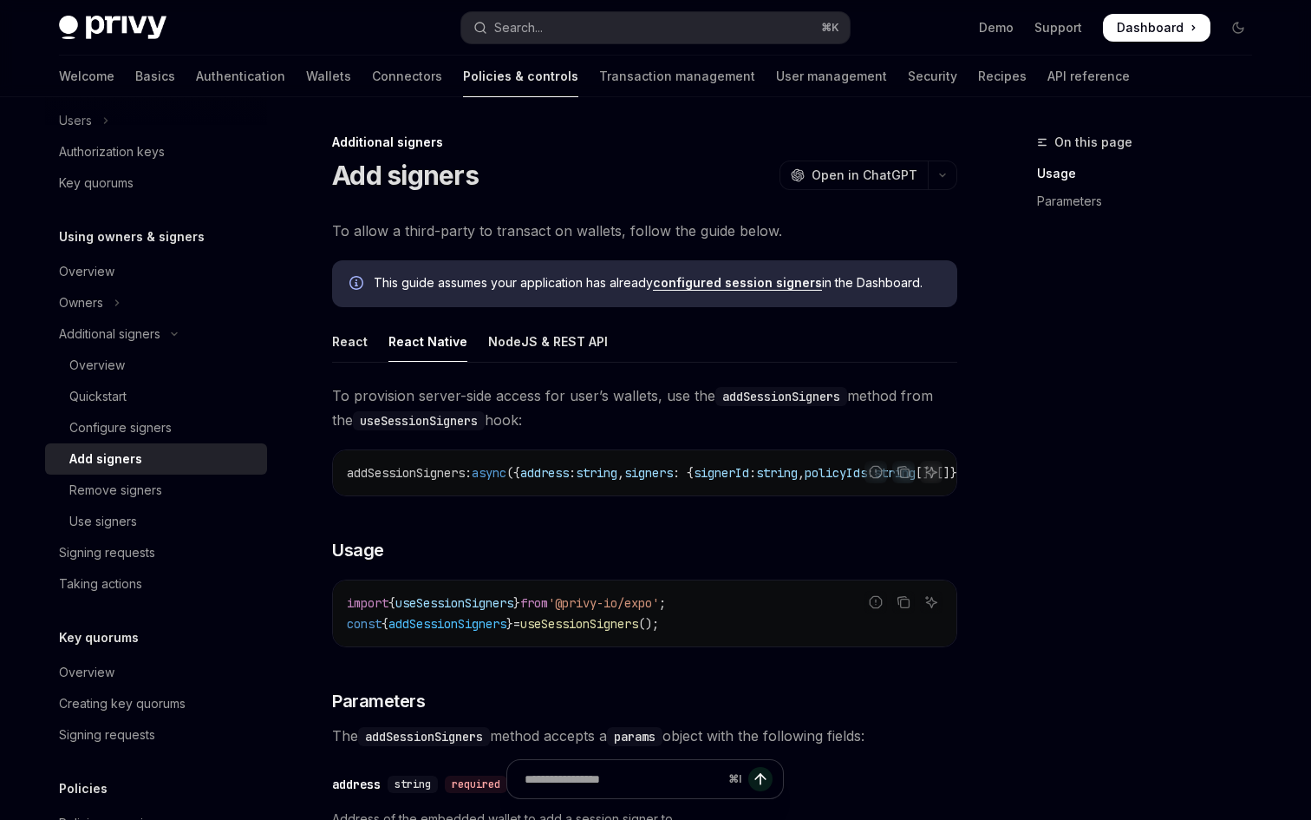
type textarea "*"
